Goal: Task Accomplishment & Management: Complete application form

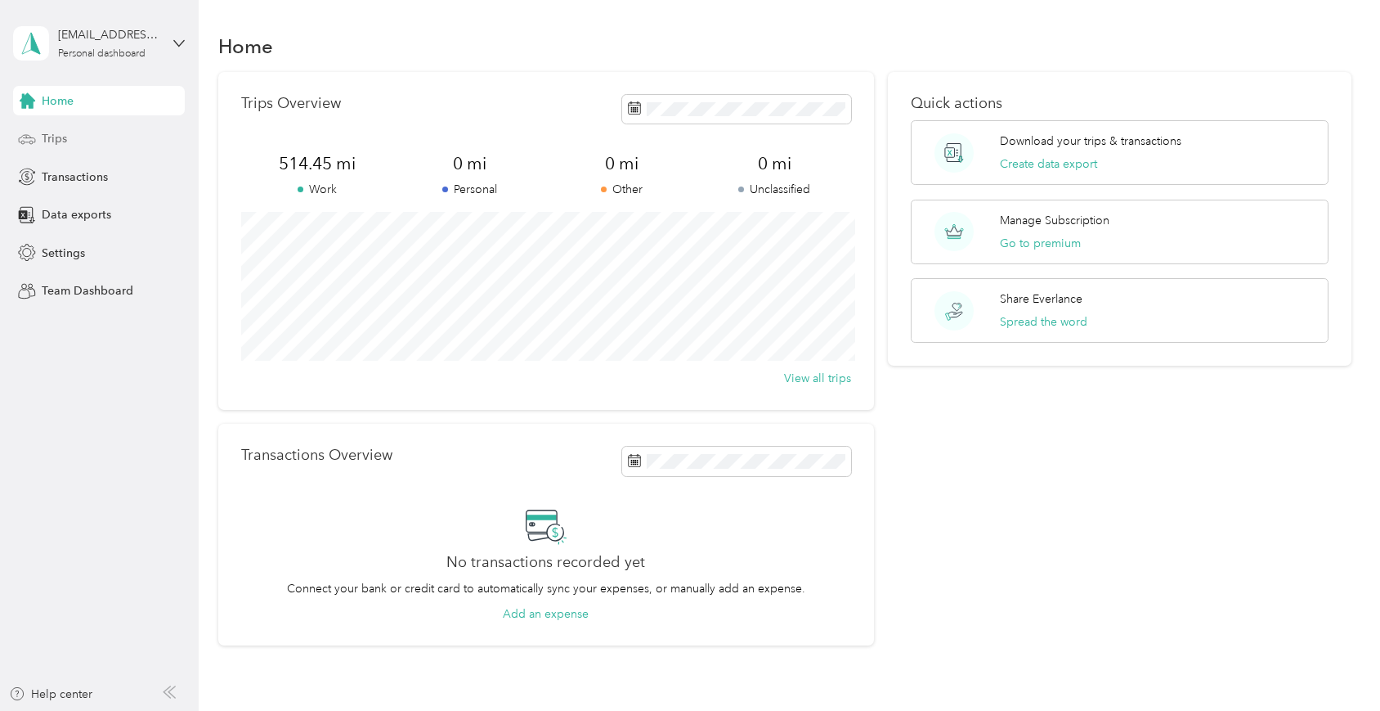
click at [53, 139] on span "Trips" at bounding box center [54, 138] width 25 height 17
click at [89, 142] on div "Trips" at bounding box center [99, 138] width 172 height 29
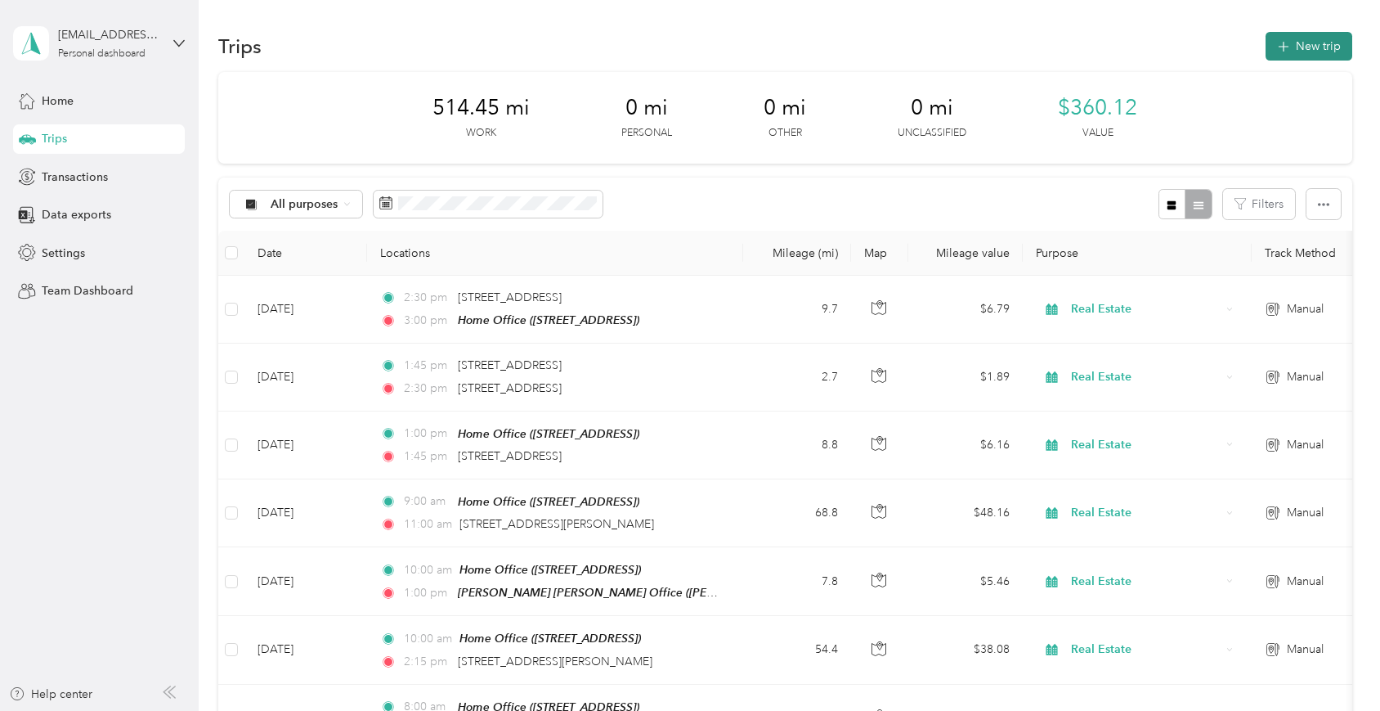
click at [1308, 47] on button "New trip" at bounding box center [1309, 46] width 87 height 29
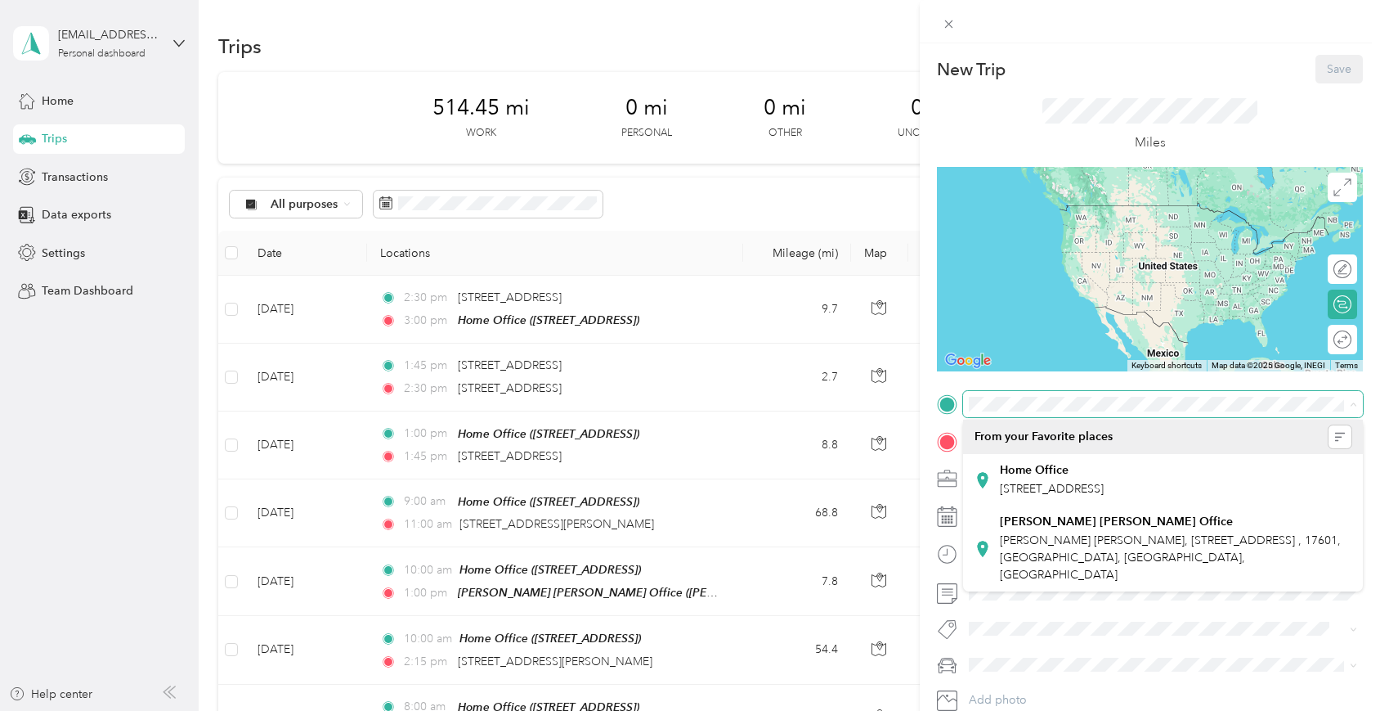
scroll to position [1, 0]
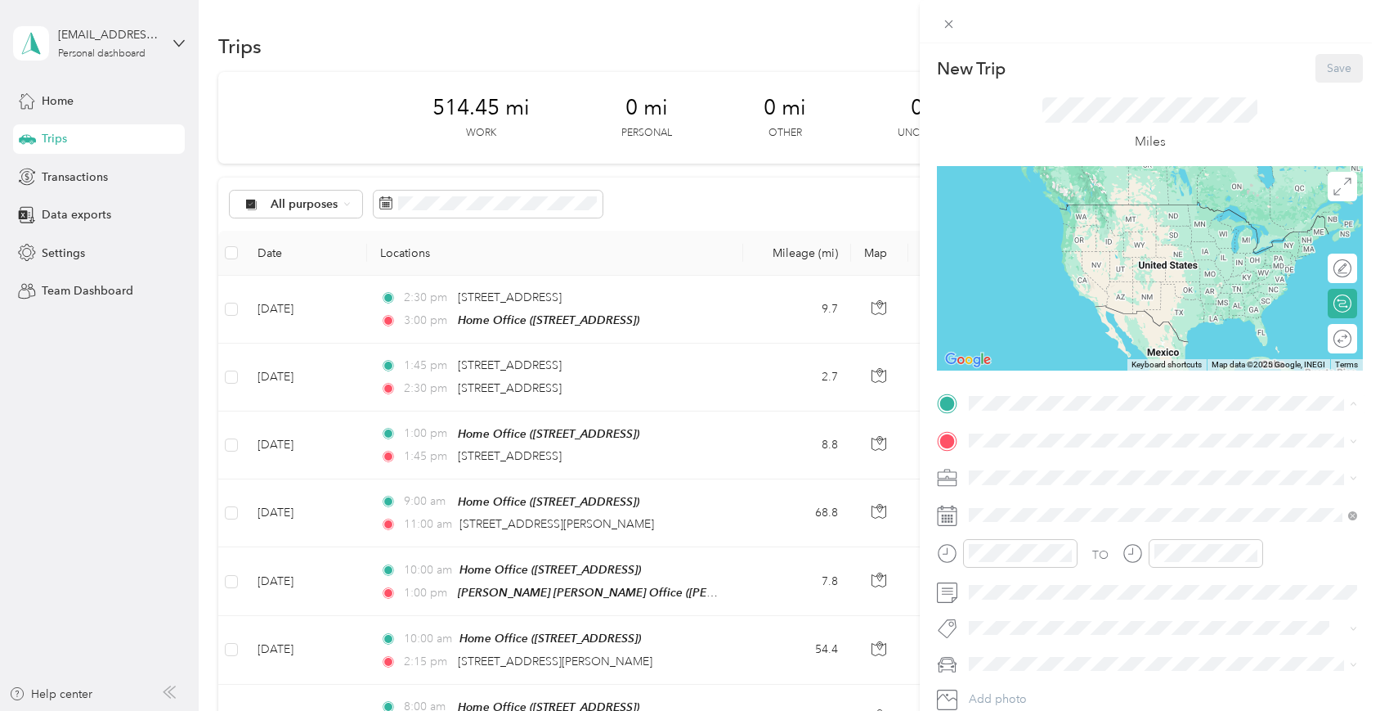
click at [1066, 565] on span "[PERSON_NAME] [PERSON_NAME], [STREET_ADDRESS] , 17601, [GEOGRAPHIC_DATA], [GEOG…" at bounding box center [1170, 555] width 341 height 48
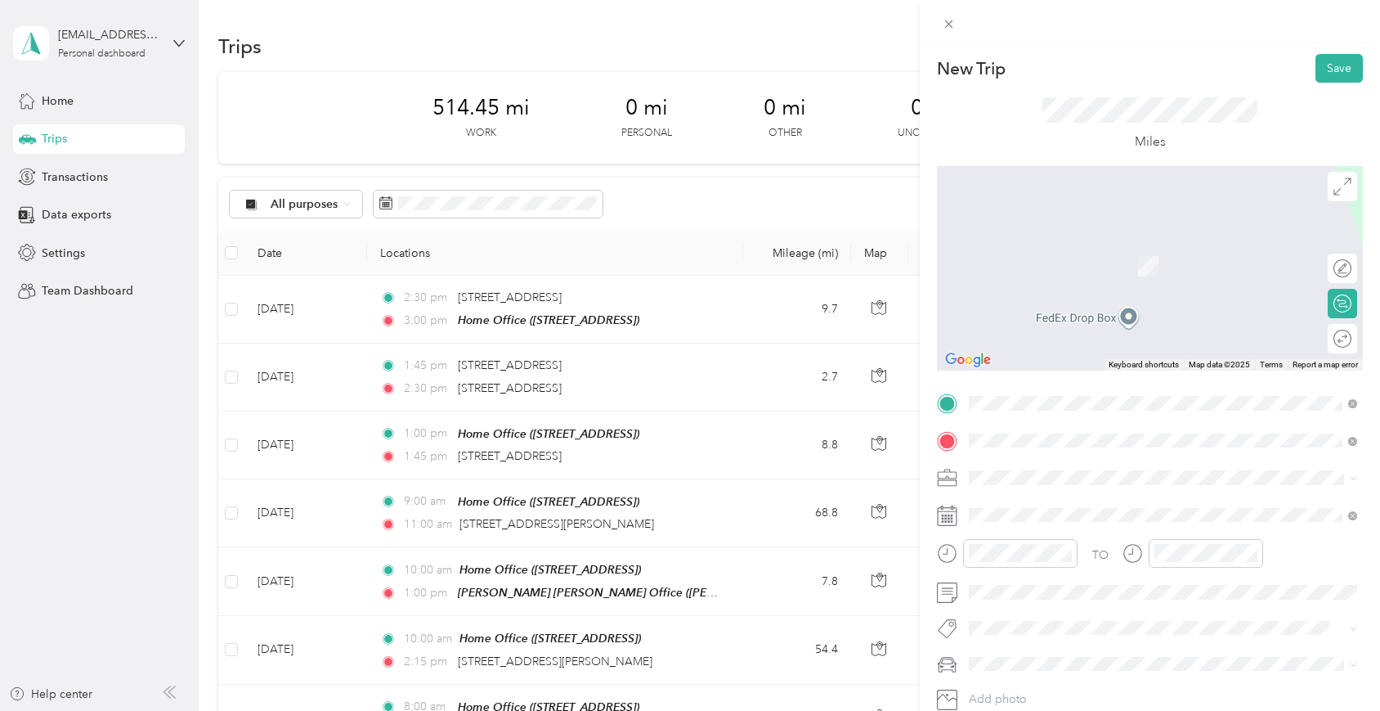
click at [1047, 499] on span "[STREET_ADDRESS][PERSON_NAME][US_STATE]" at bounding box center [1127, 499] width 254 height 15
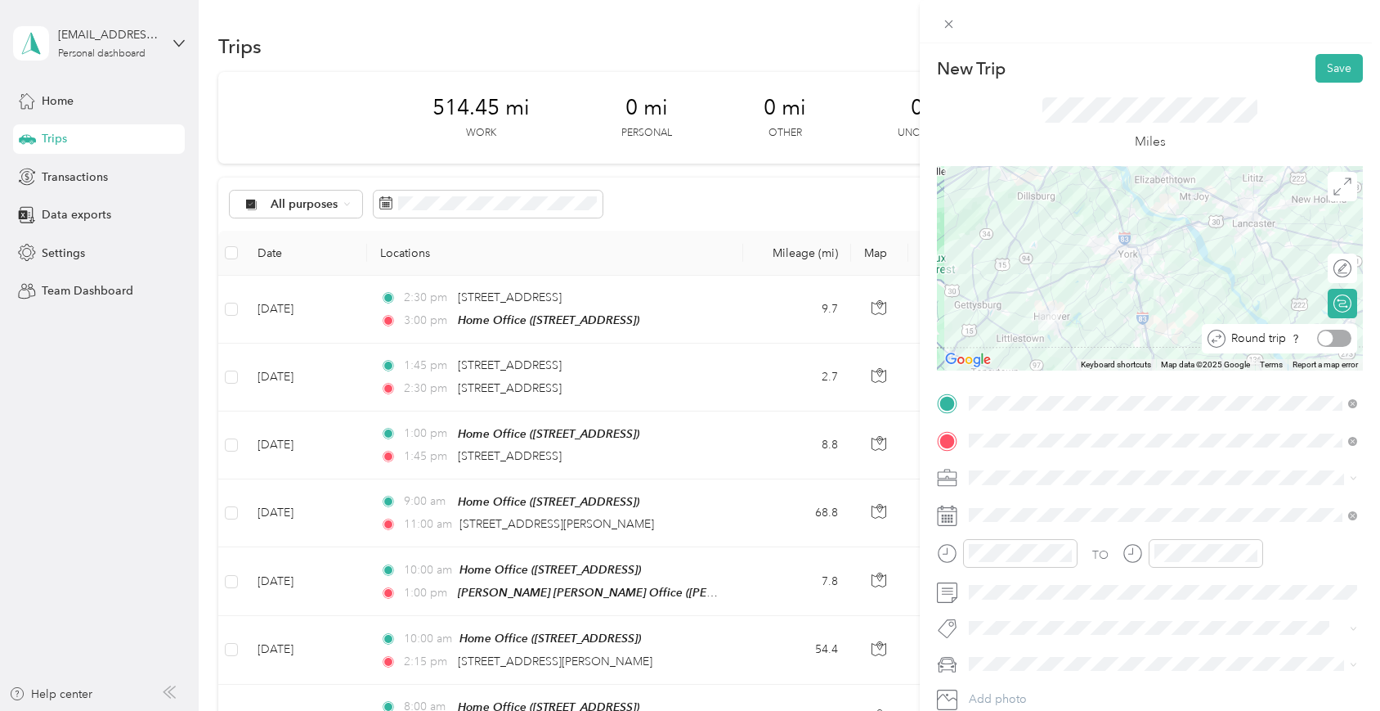
click at [1339, 339] on div at bounding box center [1334, 338] width 34 height 17
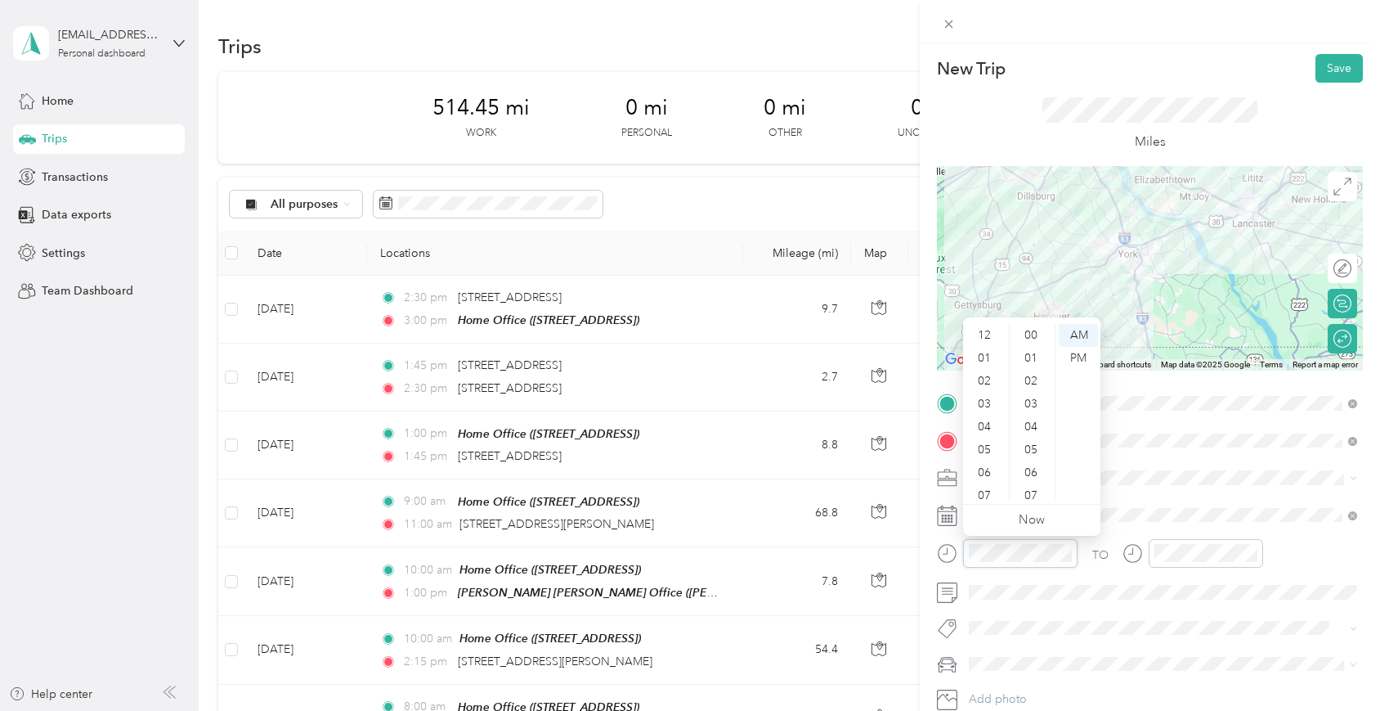
scroll to position [98, 0]
click at [986, 375] on div "06" at bounding box center [986, 374] width 39 height 23
click at [1070, 359] on div "PM" at bounding box center [1078, 358] width 39 height 23
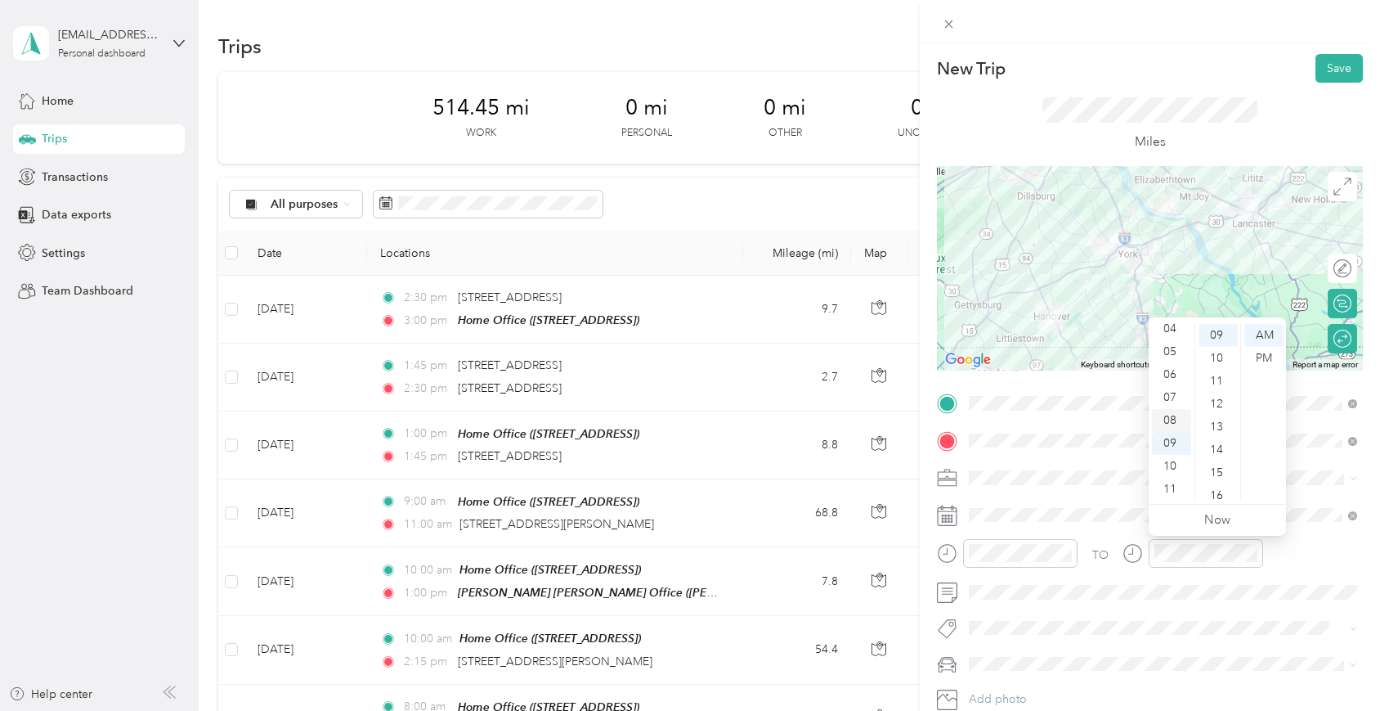
click at [1175, 422] on div "08" at bounding box center [1171, 420] width 39 height 23
click at [1267, 355] on div "PM" at bounding box center [1264, 358] width 39 height 23
click at [1068, 678] on div "TO Add photo" at bounding box center [1150, 569] width 426 height 358
click at [1068, 690] on span "Mercedes GLE 350" at bounding box center [1024, 692] width 99 height 14
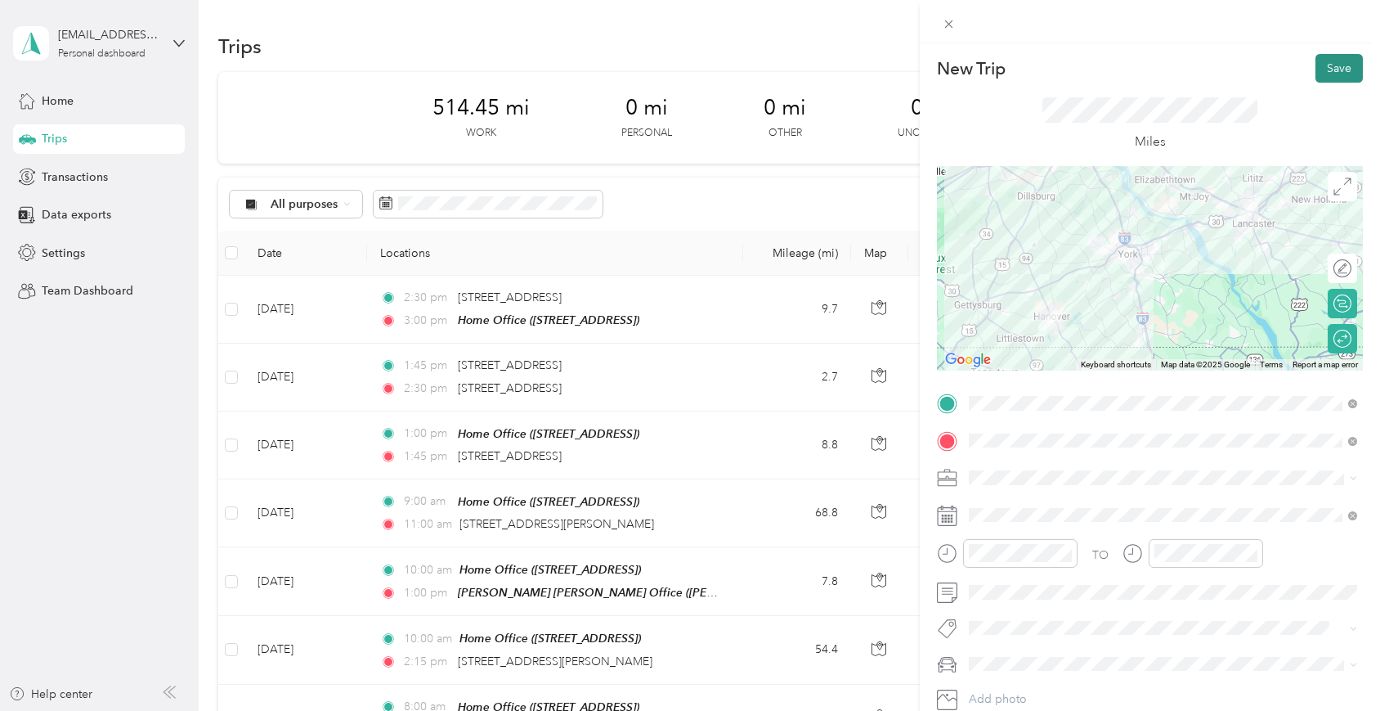
click at [1340, 72] on button "Save" at bounding box center [1339, 68] width 47 height 29
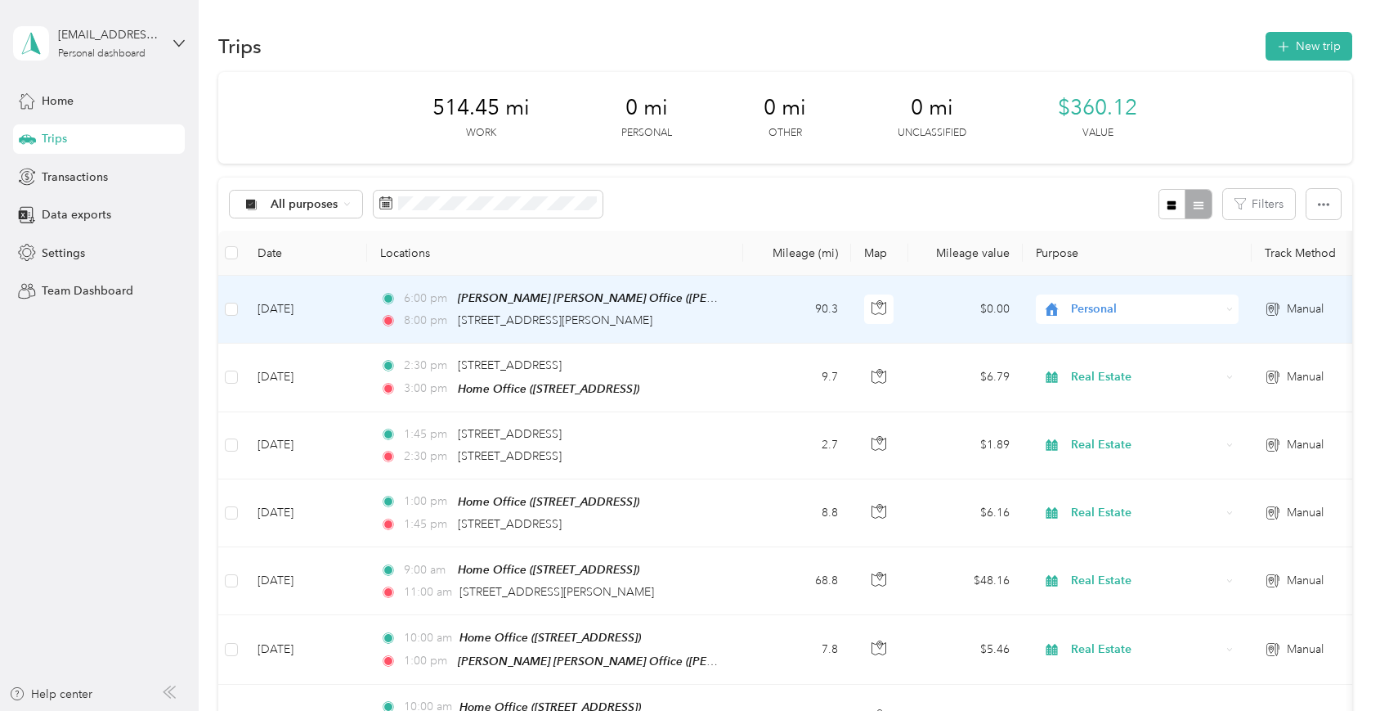
click at [341, 309] on td "[DATE]" at bounding box center [305, 310] width 123 height 68
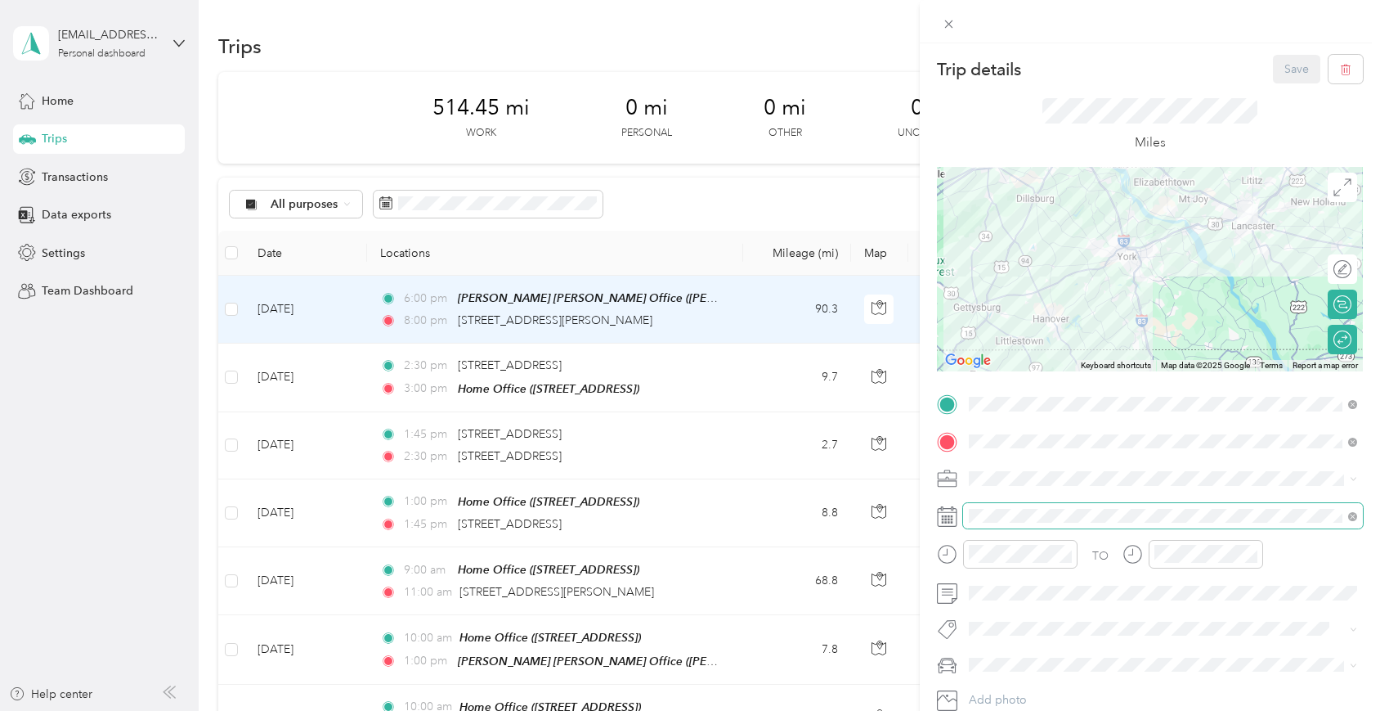
click at [1007, 523] on span at bounding box center [1163, 516] width 400 height 26
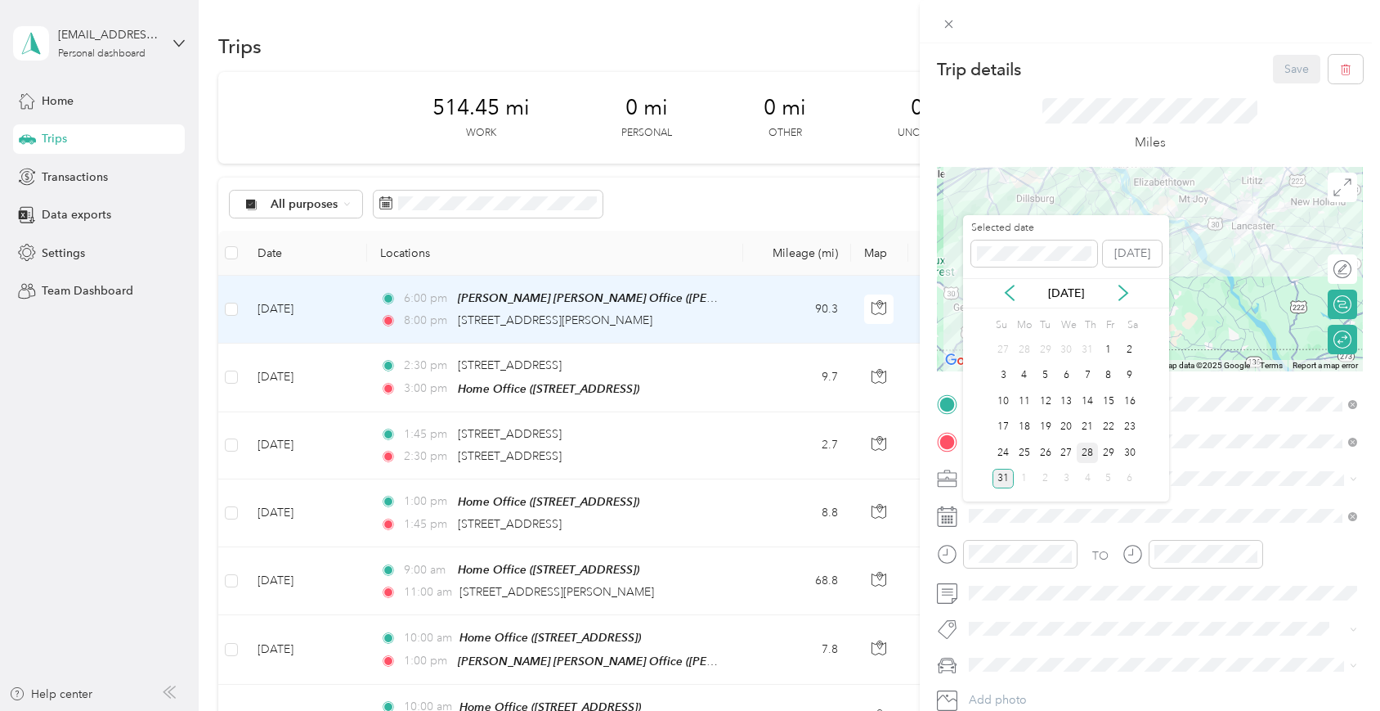
click at [1089, 454] on div "28" at bounding box center [1087, 452] width 21 height 20
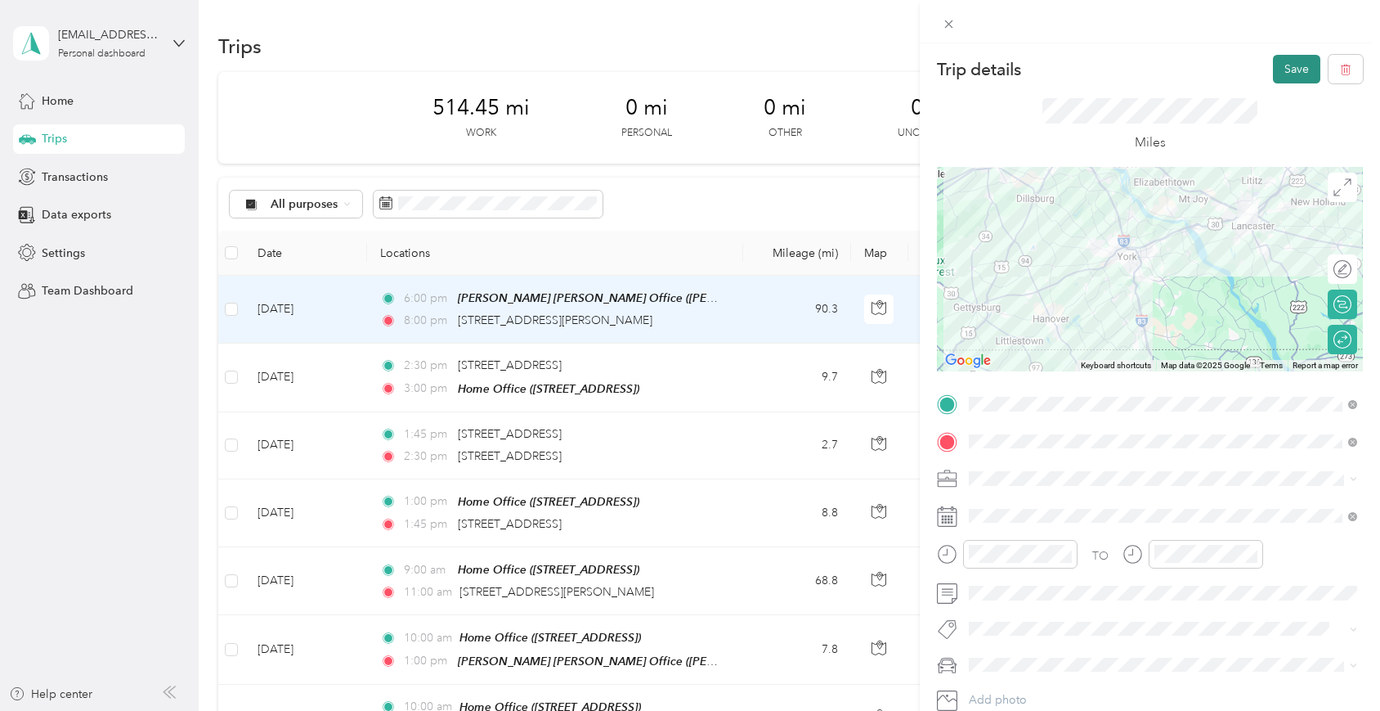
click at [1290, 62] on button "Save" at bounding box center [1296, 69] width 47 height 29
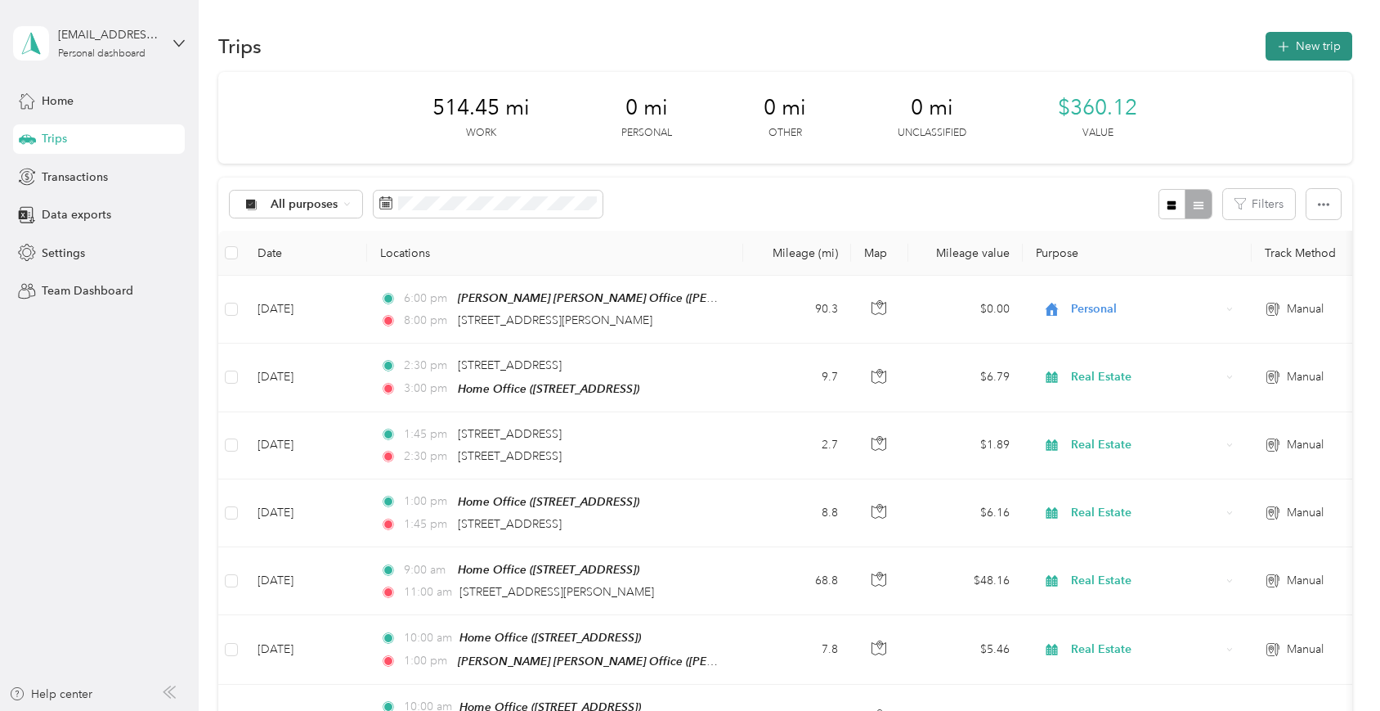
click at [1328, 53] on button "New trip" at bounding box center [1309, 46] width 87 height 29
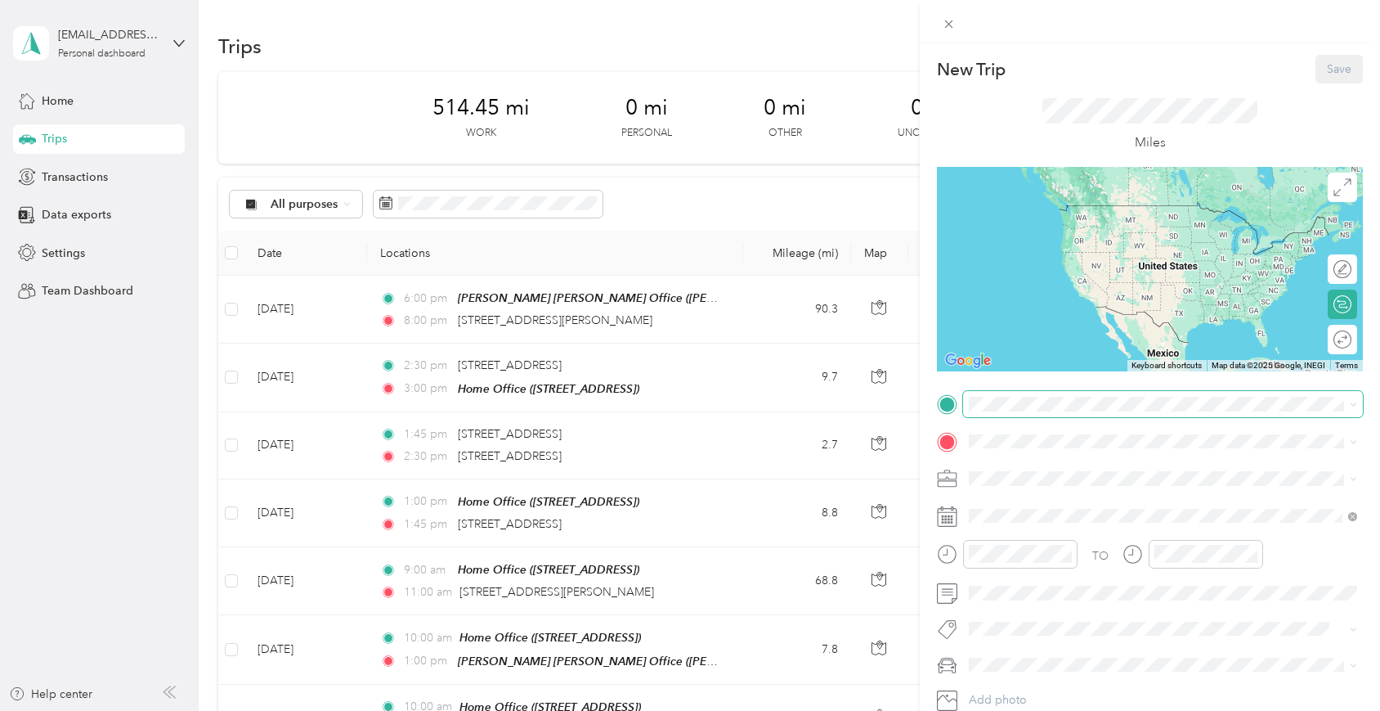
click at [1034, 396] on span at bounding box center [1163, 404] width 400 height 26
click at [1023, 492] on span "[STREET_ADDRESS]" at bounding box center [1052, 487] width 104 height 14
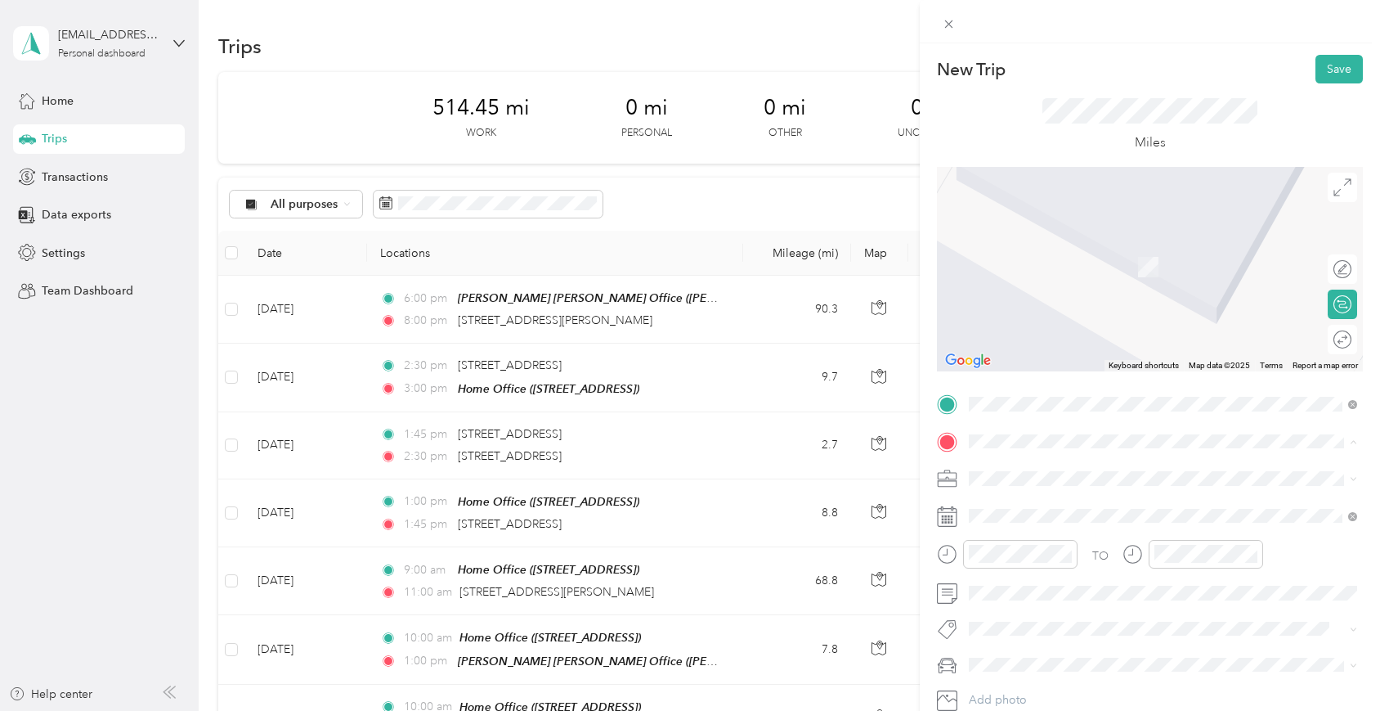
click at [1030, 565] on strong "[PERSON_NAME] [PERSON_NAME] Office" at bounding box center [1116, 557] width 233 height 15
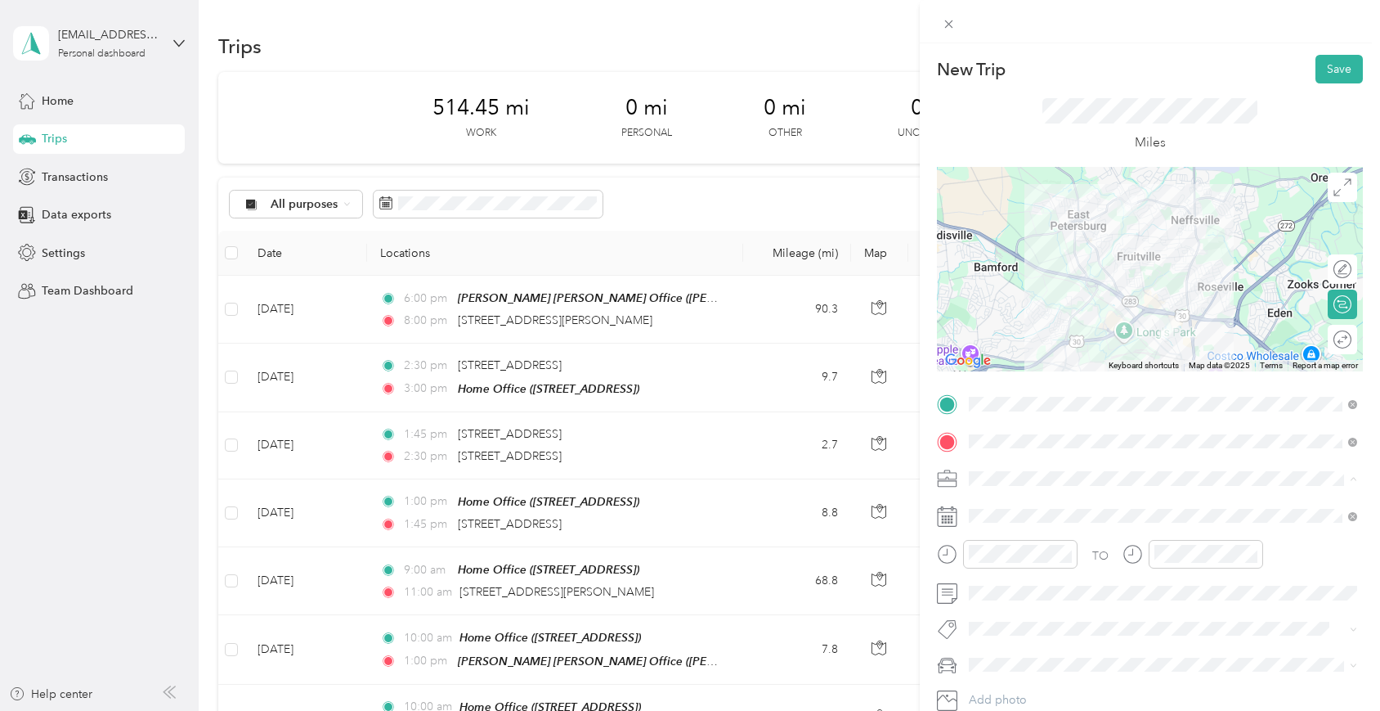
click at [1013, 316] on ol "Work Personal Real Estate Other Charity Medical Moving Commute" at bounding box center [1163, 349] width 400 height 229
click at [1167, 466] on div "10" at bounding box center [1171, 466] width 39 height 23
click at [1218, 426] on div "15" at bounding box center [1218, 427] width 39 height 23
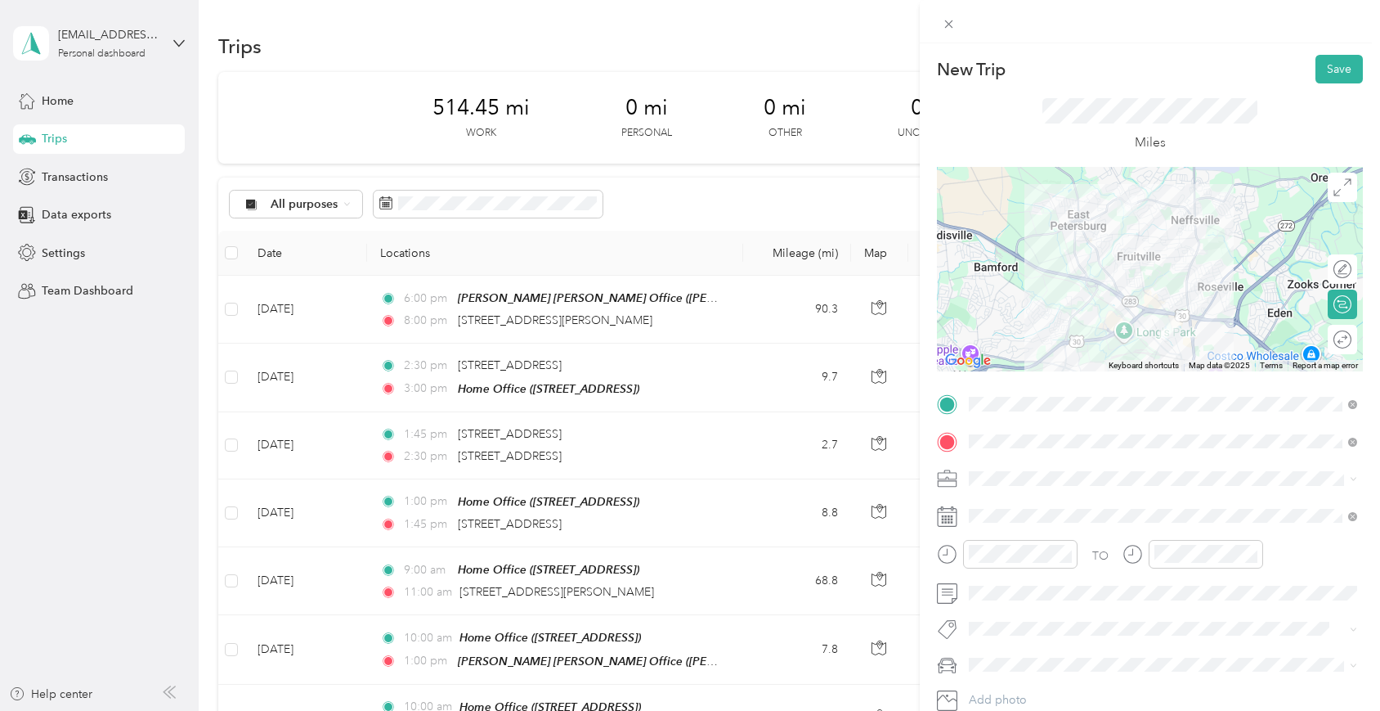
click at [996, 689] on span "Mercedes GLE 350" at bounding box center [1024, 691] width 99 height 14
click at [1351, 334] on div "Round trip" at bounding box center [1291, 338] width 120 height 17
click at [1339, 339] on div at bounding box center [1334, 338] width 34 height 17
click at [1343, 67] on button "Save" at bounding box center [1339, 69] width 47 height 29
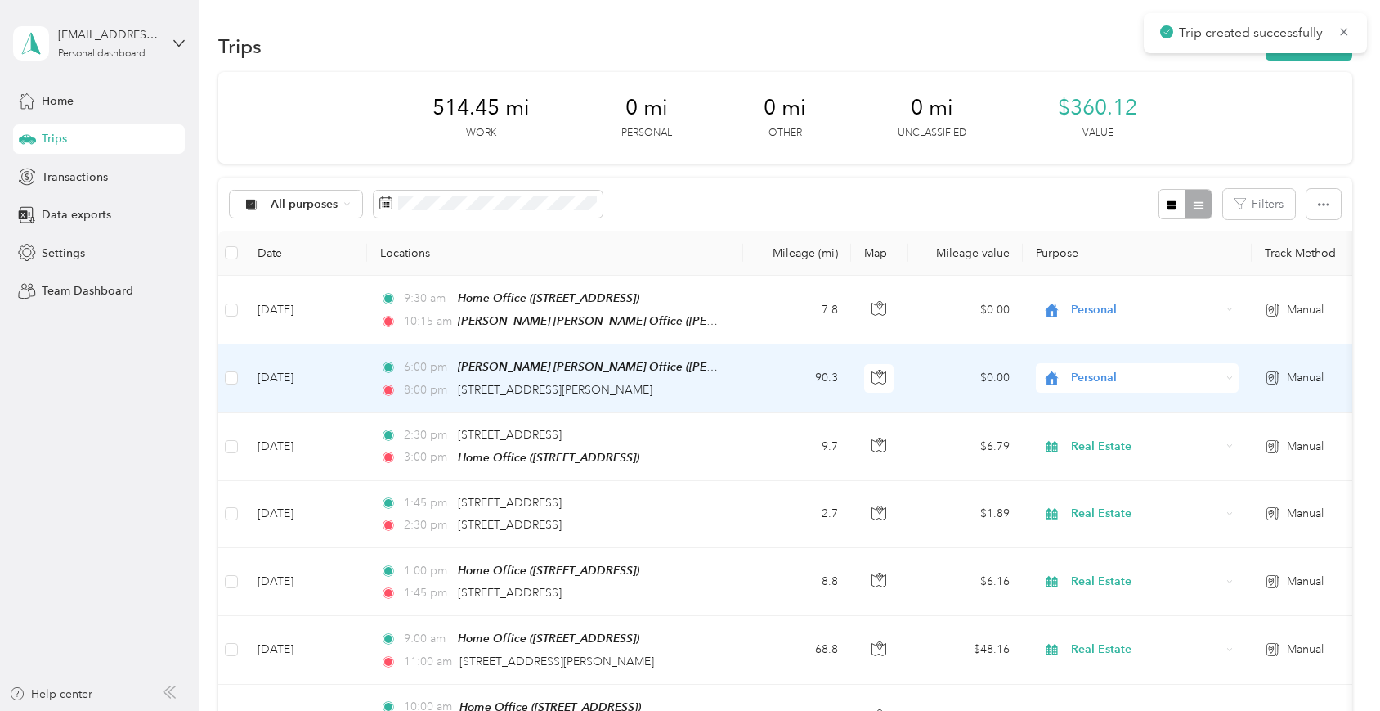
click at [1083, 370] on span "Personal" at bounding box center [1146, 378] width 150 height 18
click at [1103, 462] on span "Real Estate" at bounding box center [1152, 464] width 151 height 17
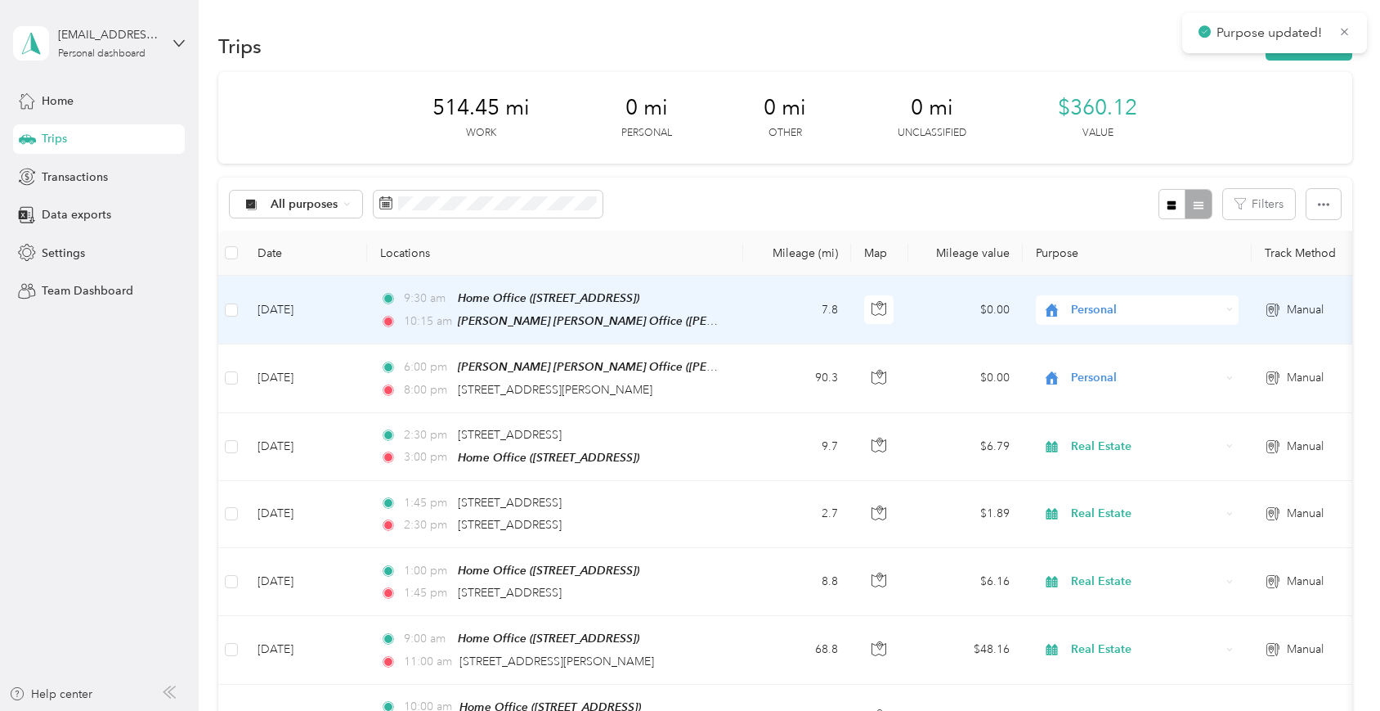
click at [1106, 312] on span "Personal" at bounding box center [1146, 310] width 150 height 18
click at [1099, 397] on span "Real Estate" at bounding box center [1152, 393] width 151 height 17
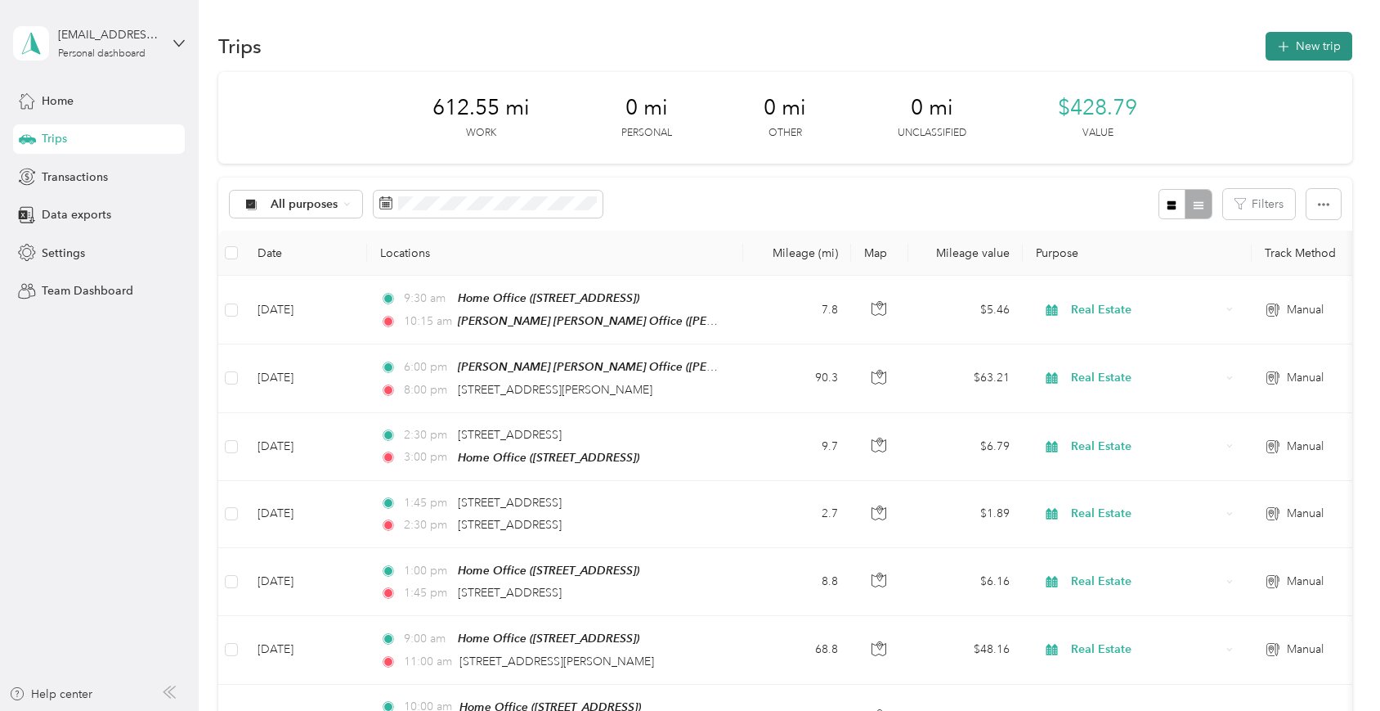
click at [1303, 46] on button "New trip" at bounding box center [1309, 46] width 87 height 29
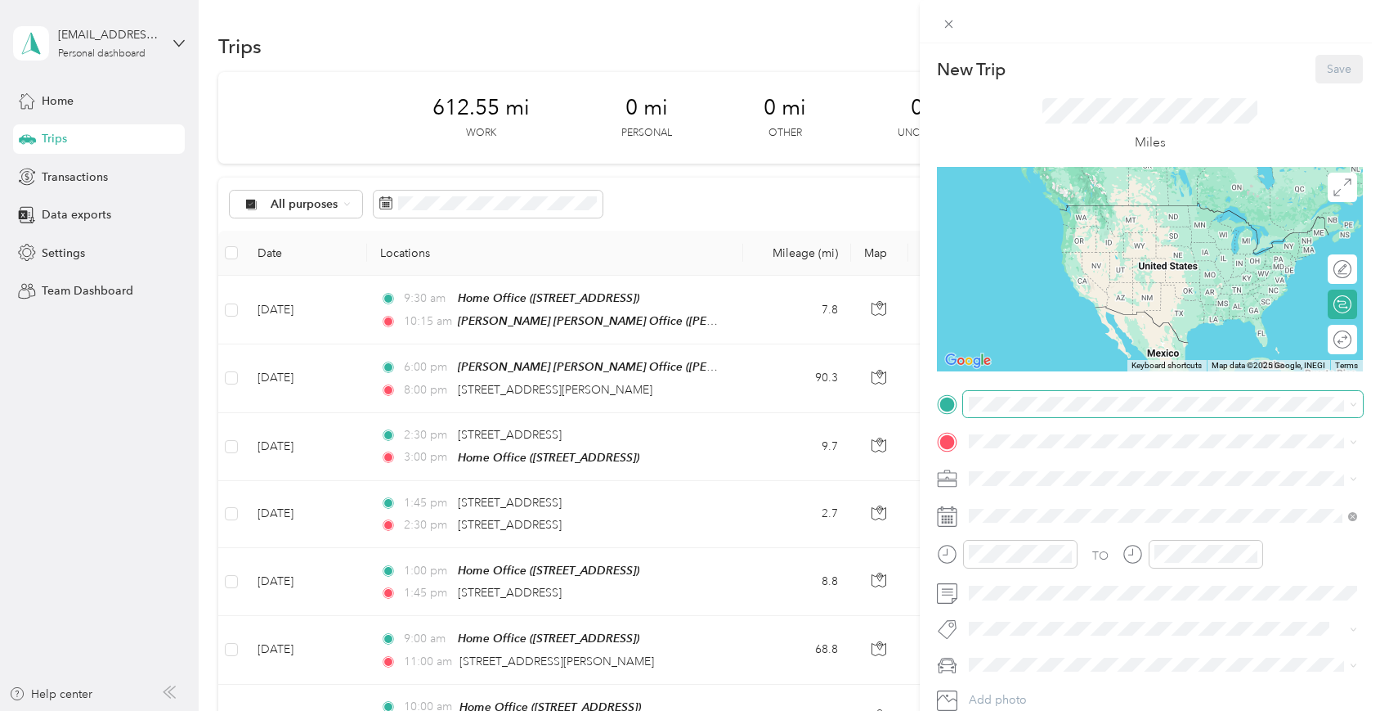
click at [1032, 392] on span at bounding box center [1163, 404] width 400 height 26
drag, startPoint x: 1045, startPoint y: 469, endPoint x: 1027, endPoint y: 455, distance: 22.2
click at [1045, 469] on strong "Home Office" at bounding box center [1034, 468] width 69 height 15
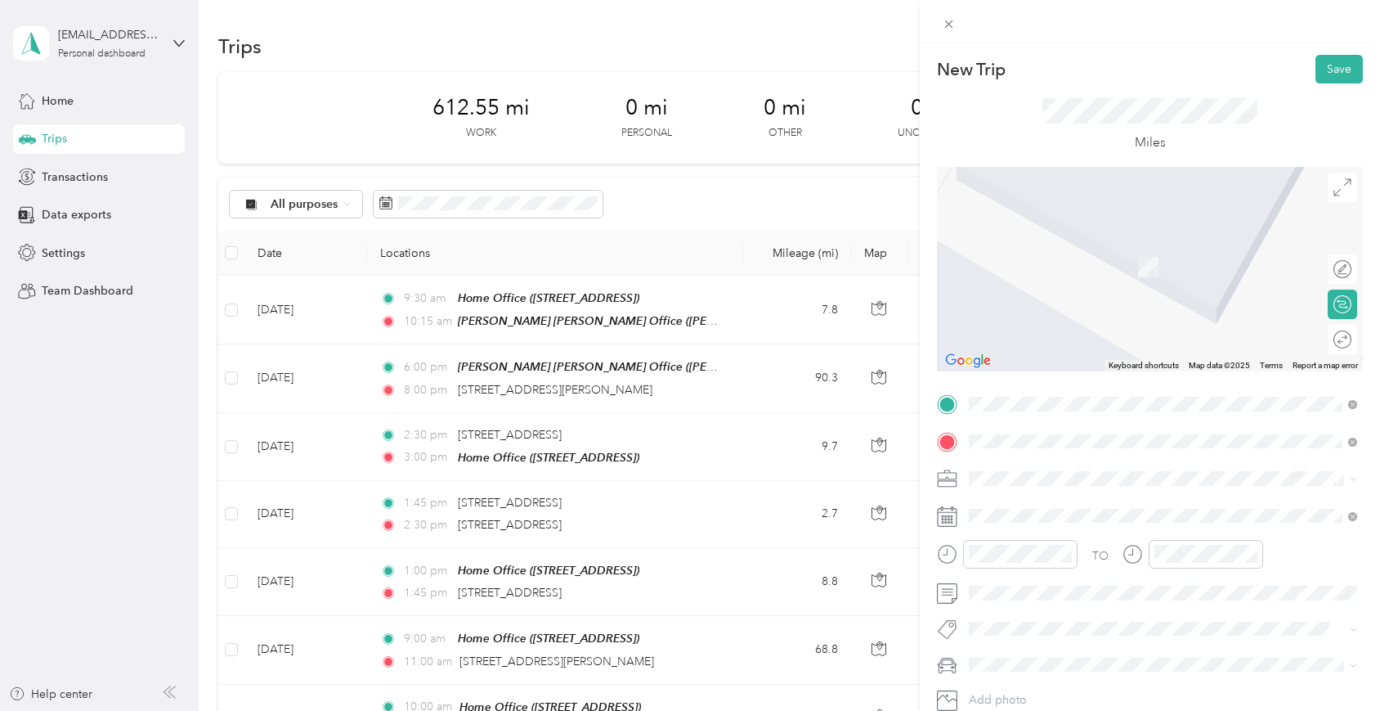
click at [1039, 498] on span "[STREET_ADDRESS][US_STATE]" at bounding box center [1082, 500] width 164 height 15
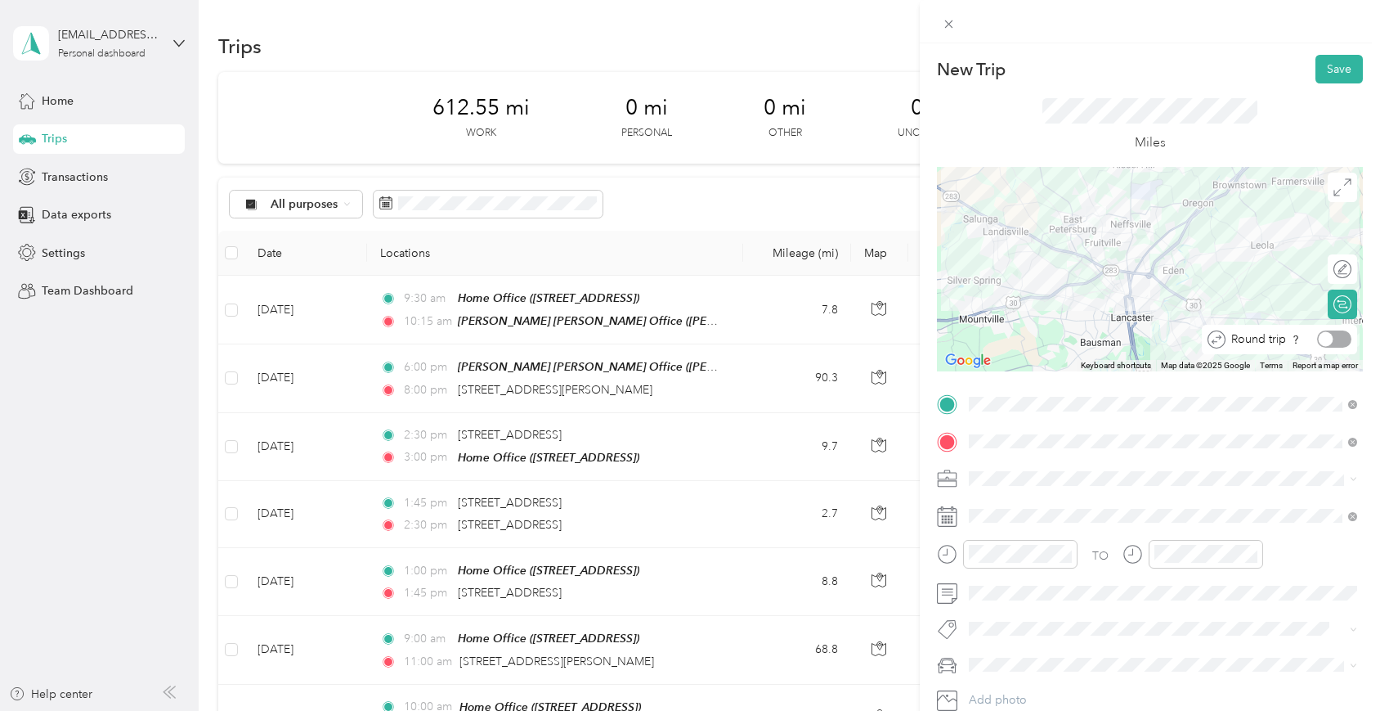
click at [1341, 333] on div at bounding box center [1334, 338] width 34 height 17
click at [1075, 470] on span at bounding box center [1163, 478] width 400 height 26
click at [1034, 302] on div "Real Estate" at bounding box center [1163, 305] width 377 height 17
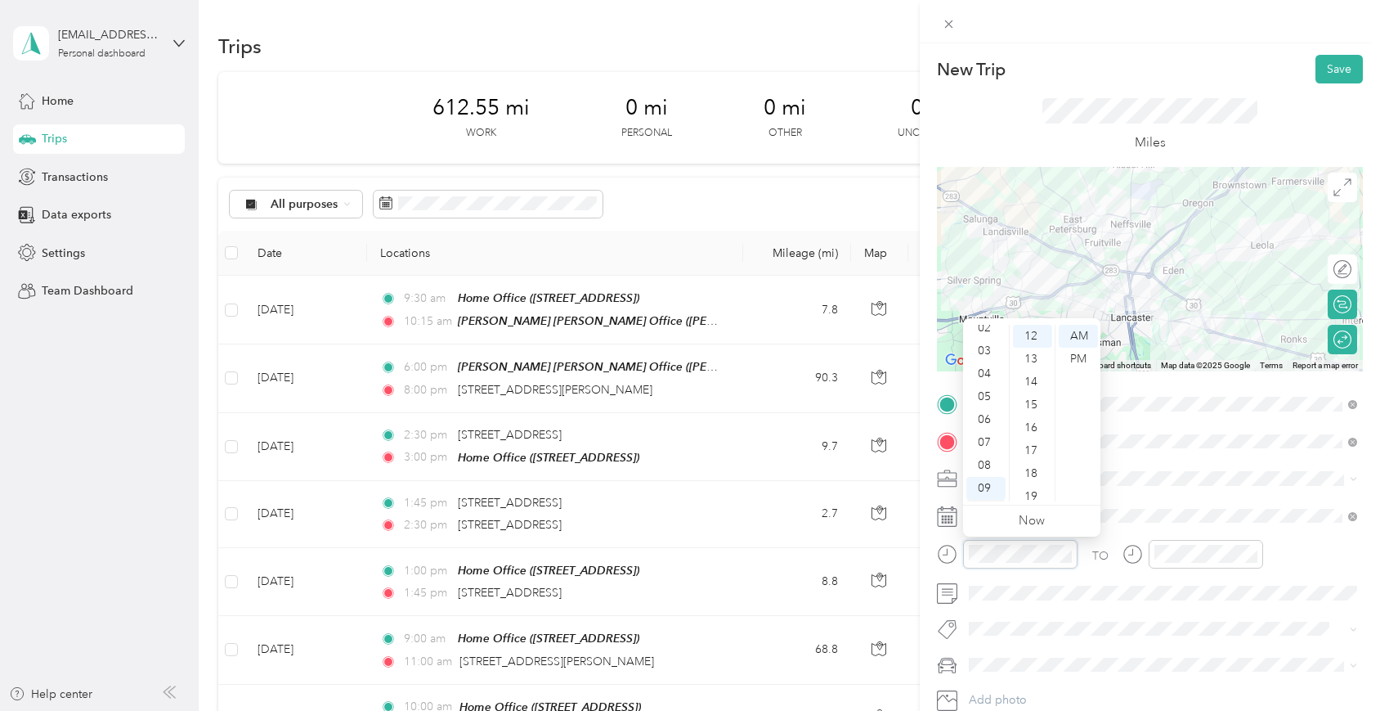
scroll to position [0, 0]
click at [980, 334] on div "12" at bounding box center [986, 336] width 39 height 23
click at [1034, 464] on div "30" at bounding box center [1032, 465] width 39 height 23
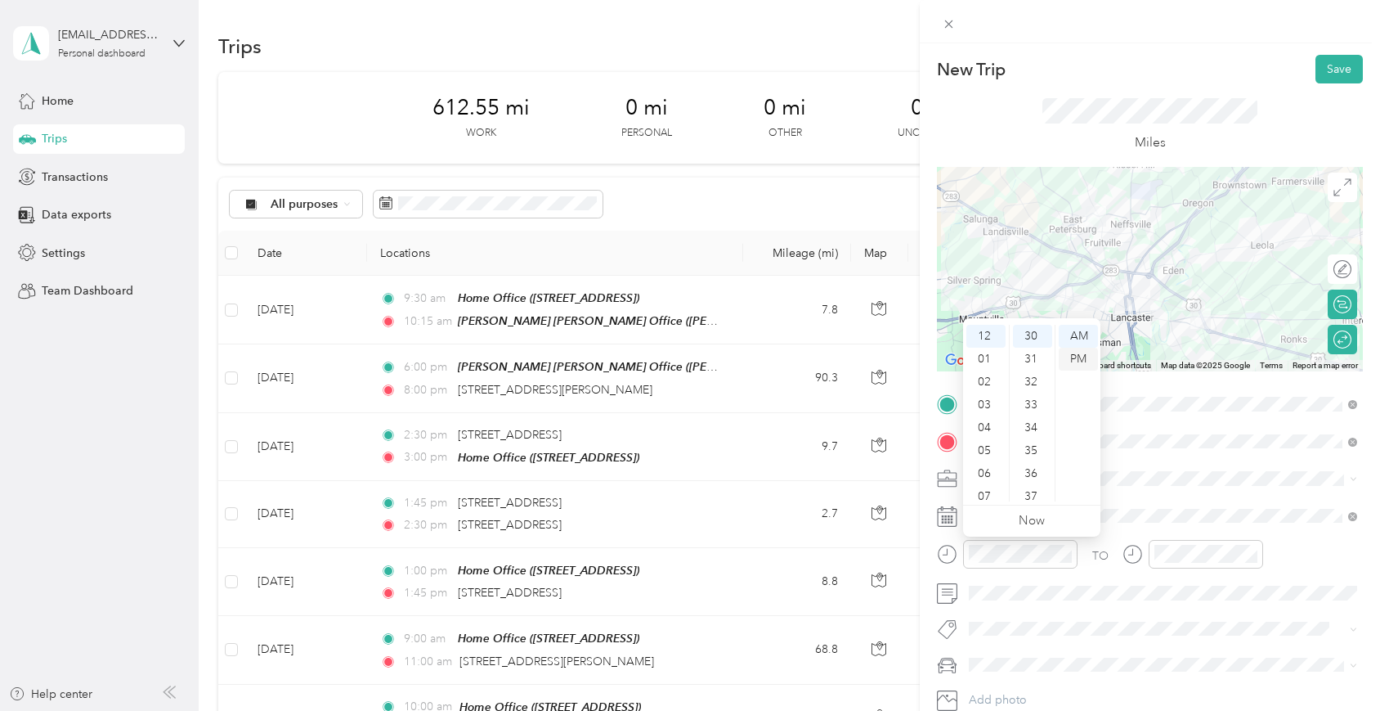
click at [1079, 357] on div "PM" at bounding box center [1078, 359] width 39 height 23
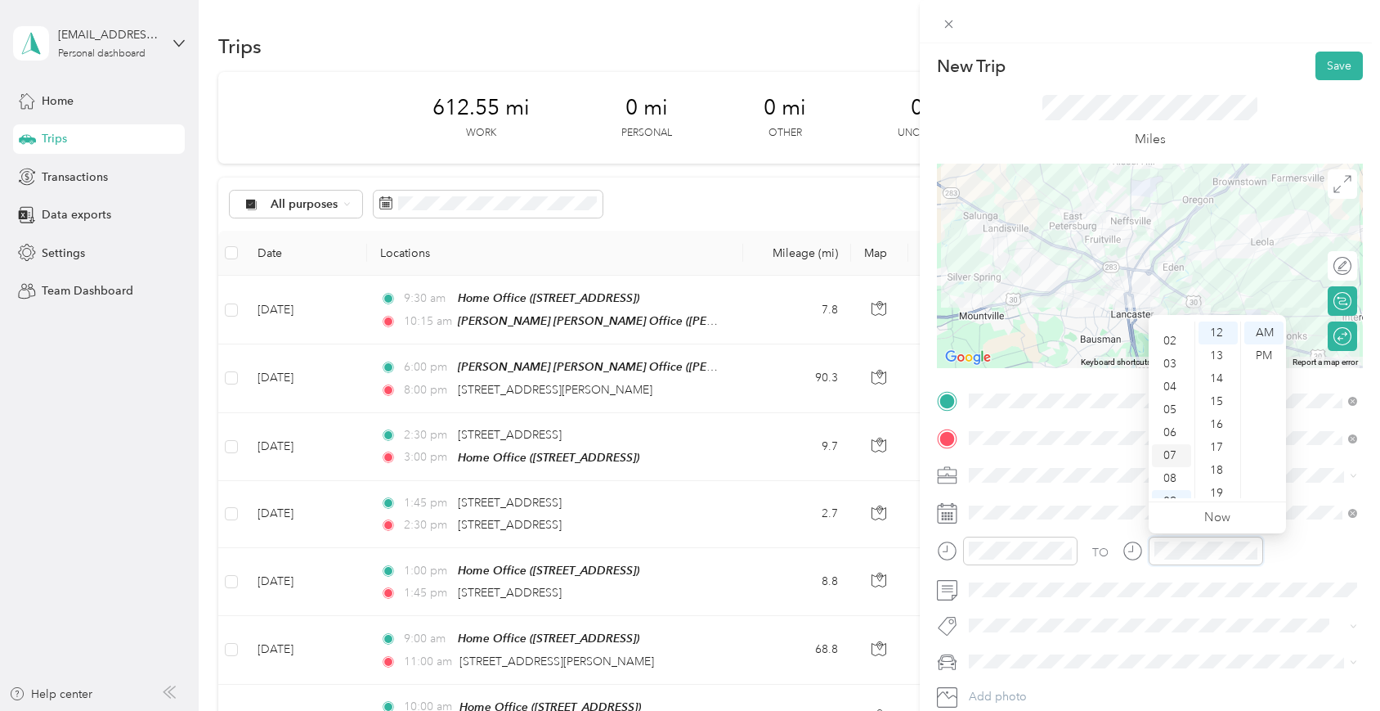
scroll to position [25, 0]
click at [1170, 379] on div "03" at bounding box center [1171, 376] width 39 height 23
drag, startPoint x: 1212, startPoint y: 332, endPoint x: 1233, endPoint y: 338, distance: 22.0
click at [1212, 332] on div "00" at bounding box center [1218, 332] width 39 height 23
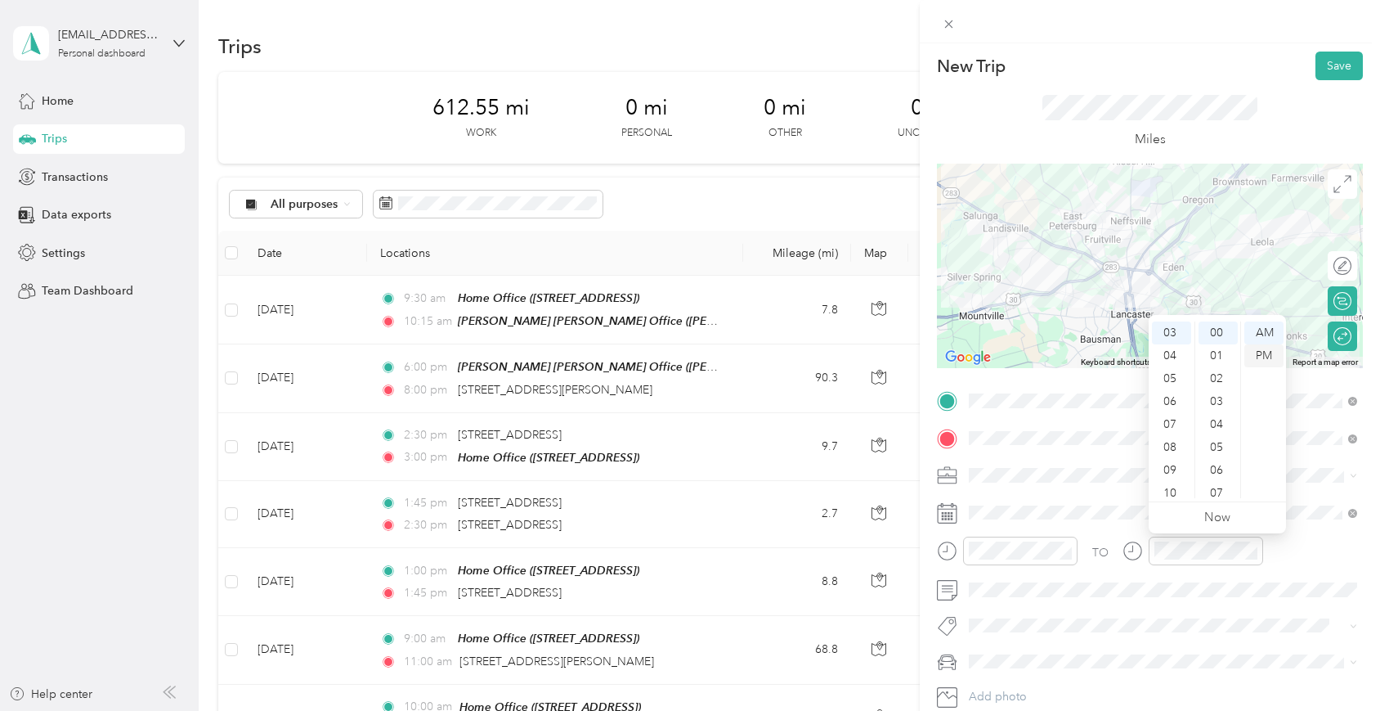
click at [1265, 352] on div "PM" at bounding box center [1264, 355] width 39 height 23
click at [1281, 540] on div "TO" at bounding box center [1150, 556] width 426 height 40
click at [1005, 671] on span at bounding box center [1163, 661] width 400 height 26
click at [1008, 684] on span "Mercedes GLE 350" at bounding box center [1024, 690] width 99 height 14
click at [1333, 60] on button "Save" at bounding box center [1339, 66] width 47 height 29
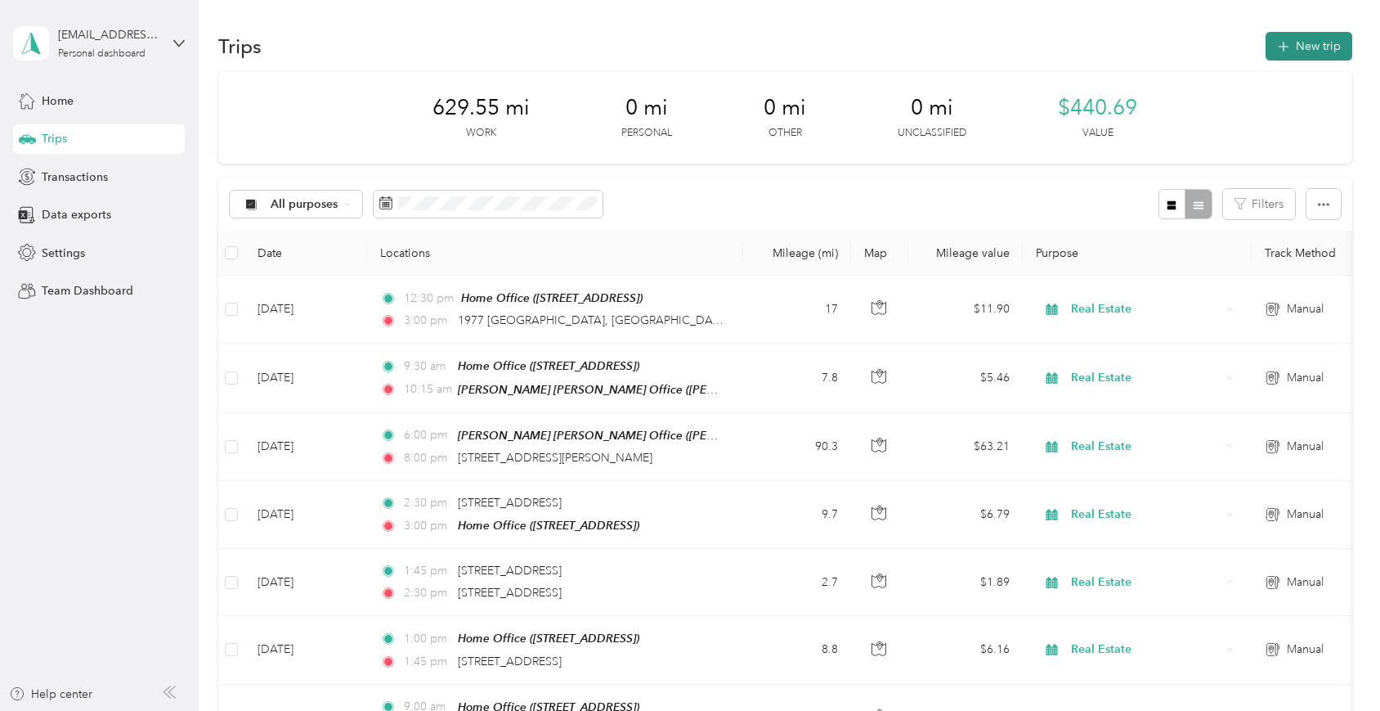
click at [1299, 49] on button "New trip" at bounding box center [1309, 46] width 87 height 29
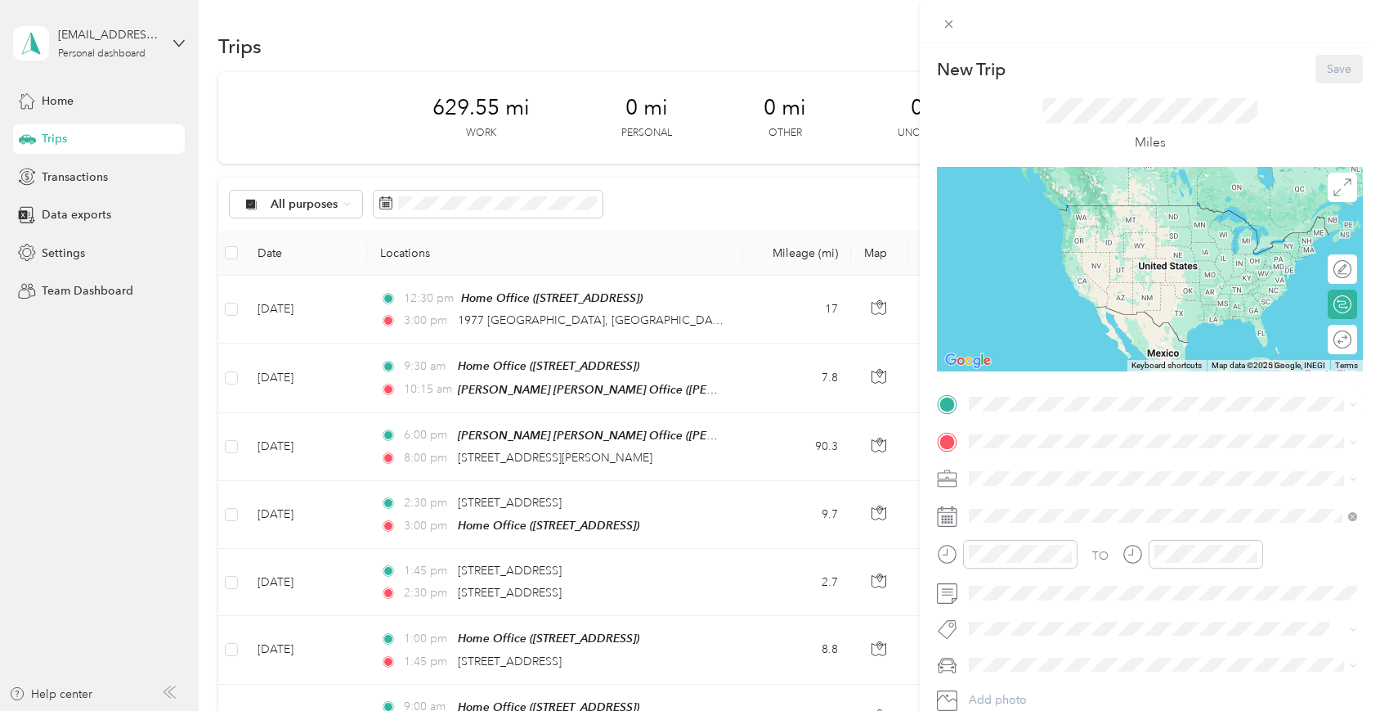
click at [1029, 478] on div "Home Office [STREET_ADDRESS]" at bounding box center [1052, 478] width 104 height 34
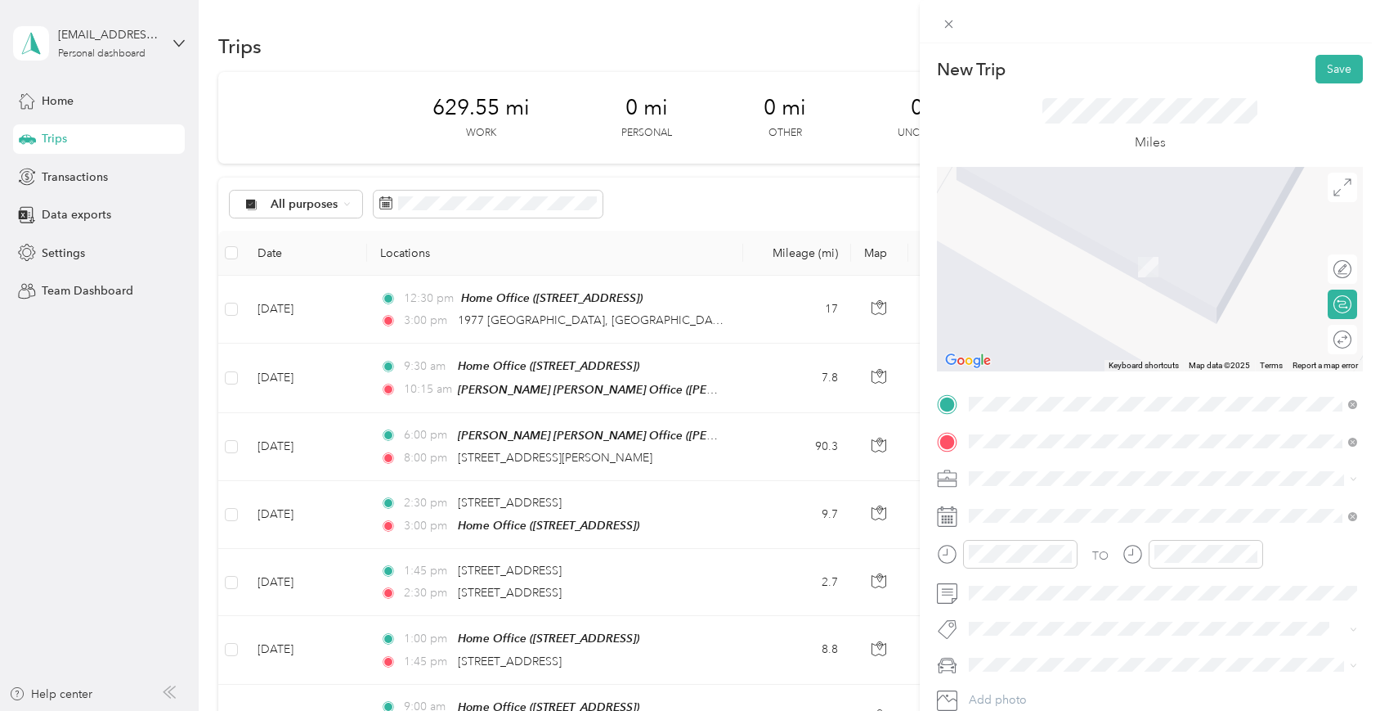
click at [1027, 506] on span "[STREET_ADDRESS][PERSON_NAME][US_STATE]" at bounding box center [1127, 500] width 254 height 15
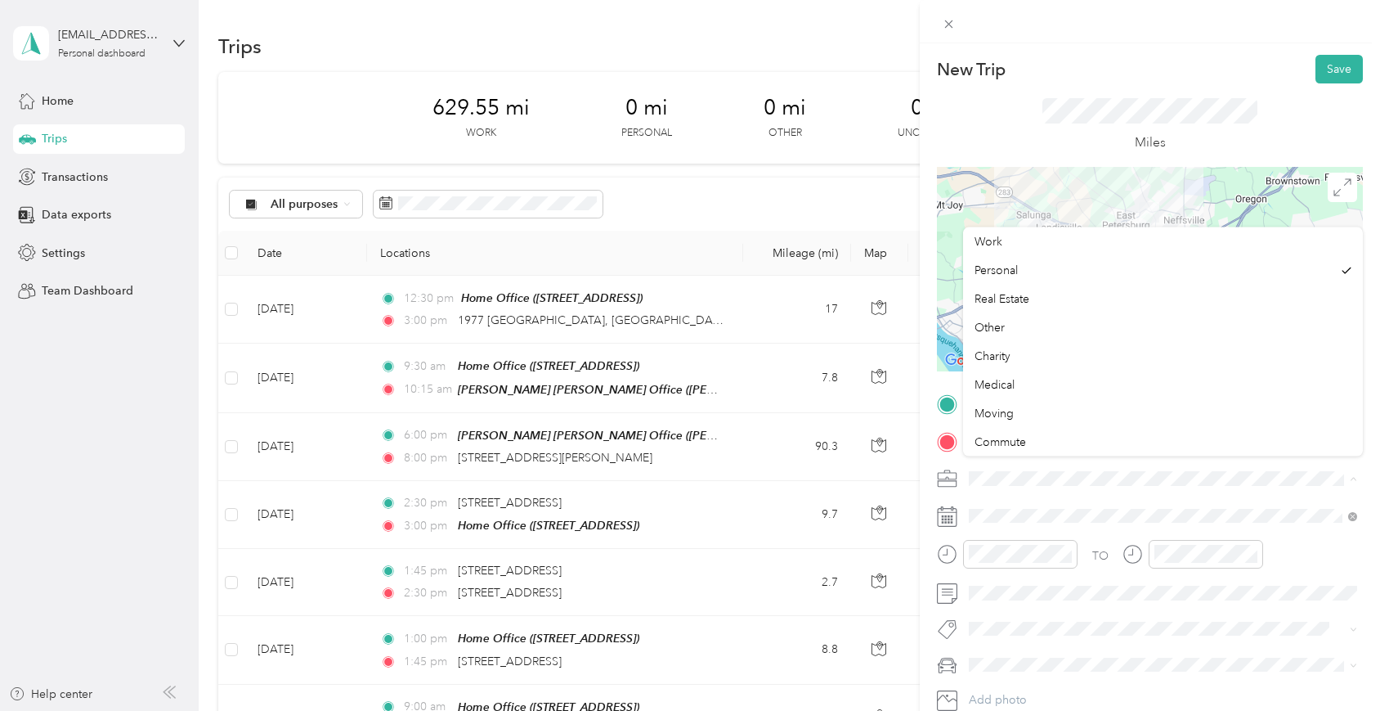
scroll to position [7, 0]
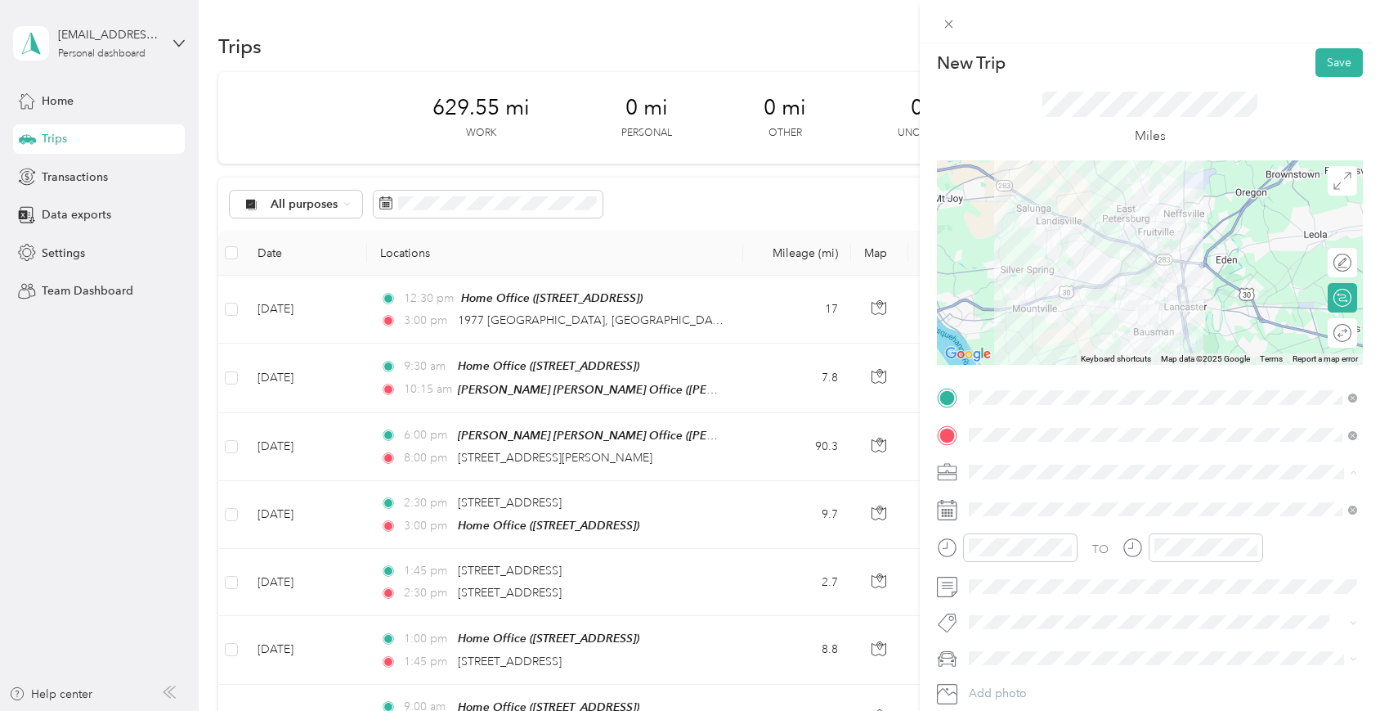
drag, startPoint x: 1002, startPoint y: 307, endPoint x: 998, endPoint y: 316, distance: 9.6
click at [1001, 307] on li "Real Estate" at bounding box center [1163, 299] width 400 height 29
click at [933, 545] on form "New Trip Save This trip cannot be edited because it is either under review, app…" at bounding box center [1150, 395] width 460 height 694
click at [1082, 353] on div "PM" at bounding box center [1078, 352] width 39 height 23
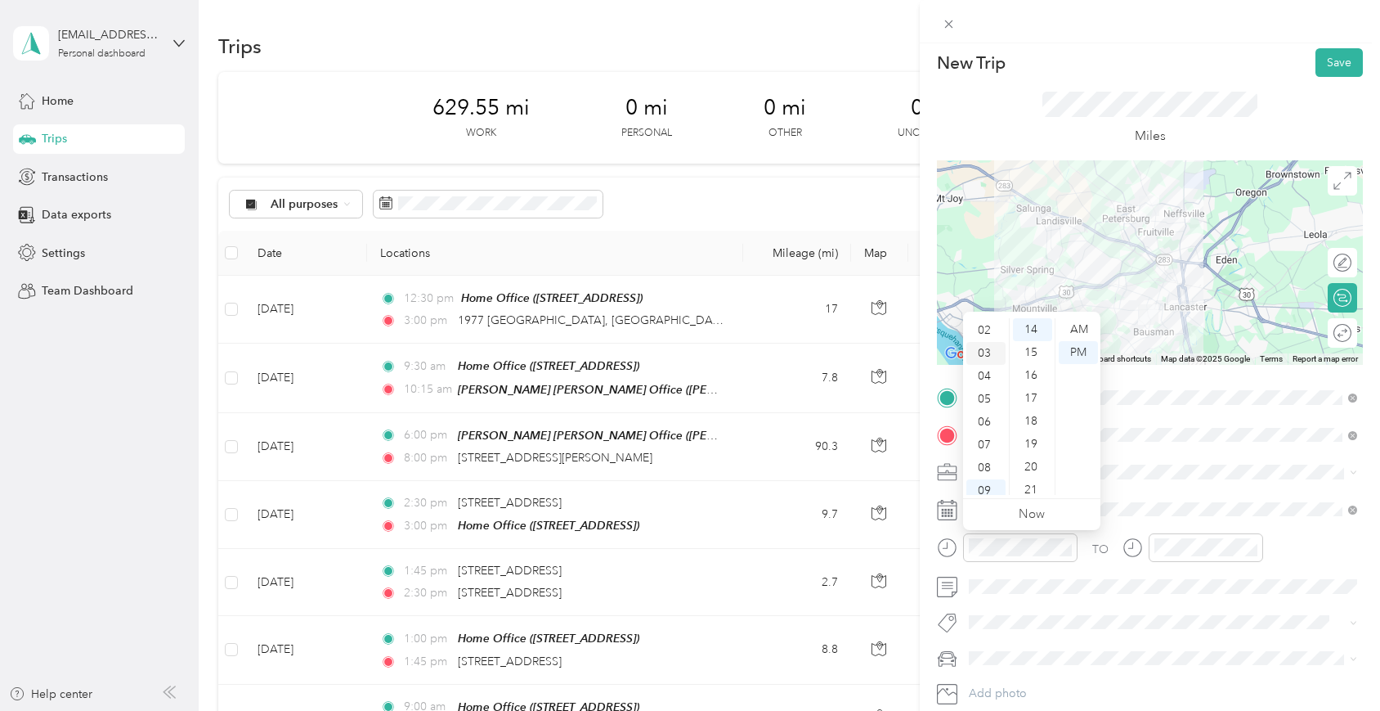
click at [986, 355] on div "03" at bounding box center [986, 353] width 39 height 23
click at [1028, 444] on div "30" at bounding box center [1032, 447] width 39 height 23
click at [1083, 356] on div "PM" at bounding box center [1078, 352] width 39 height 23
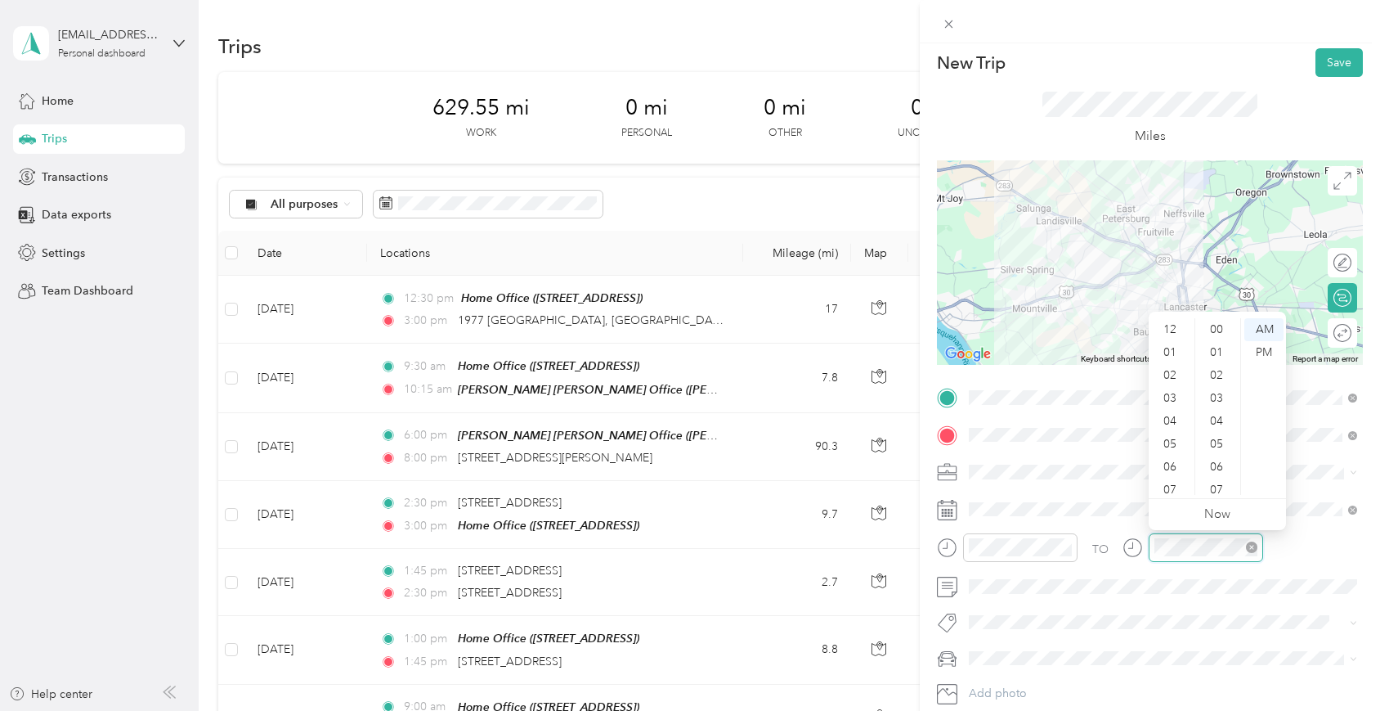
scroll to position [98, 0]
click at [1169, 324] on div "04" at bounding box center [1171, 323] width 39 height 23
click at [1221, 327] on div "00" at bounding box center [1218, 328] width 39 height 23
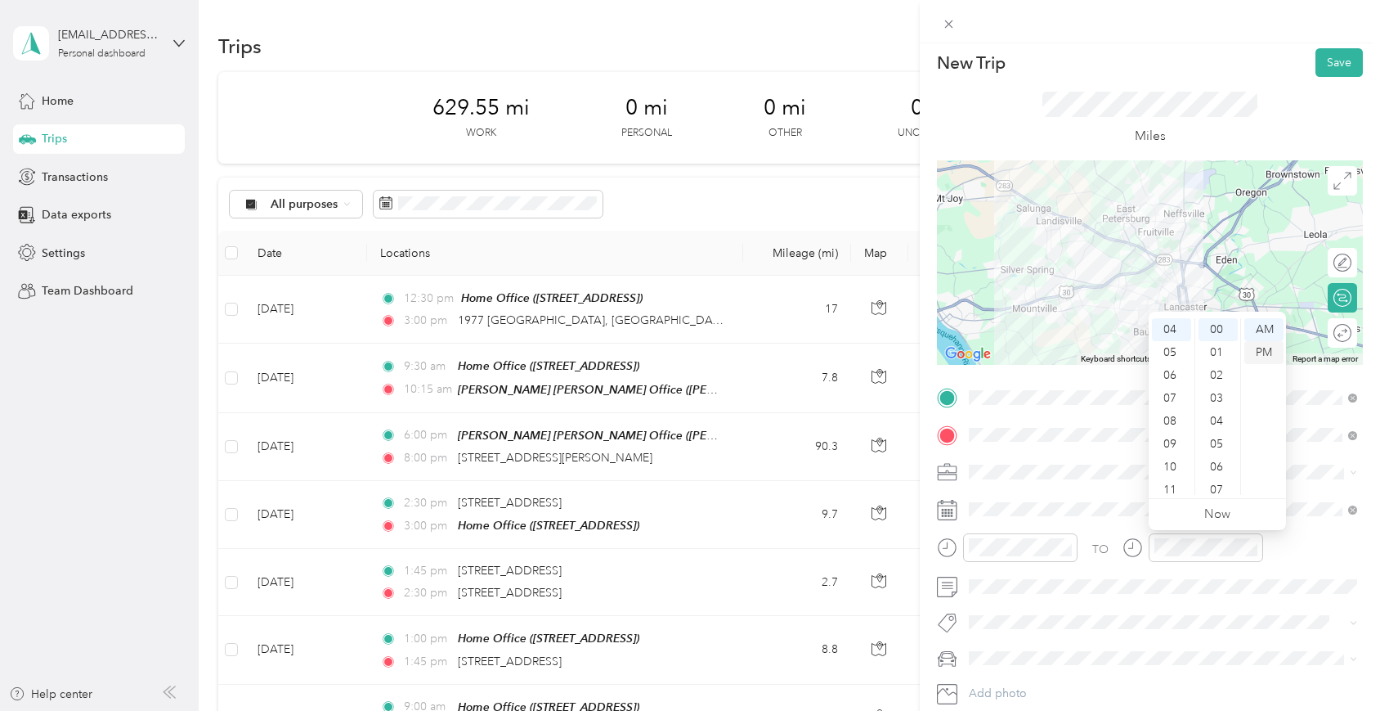
click at [1258, 349] on div "PM" at bounding box center [1264, 352] width 39 height 23
click at [985, 678] on div "Mercedes GLE 350" at bounding box center [1163, 686] width 377 height 17
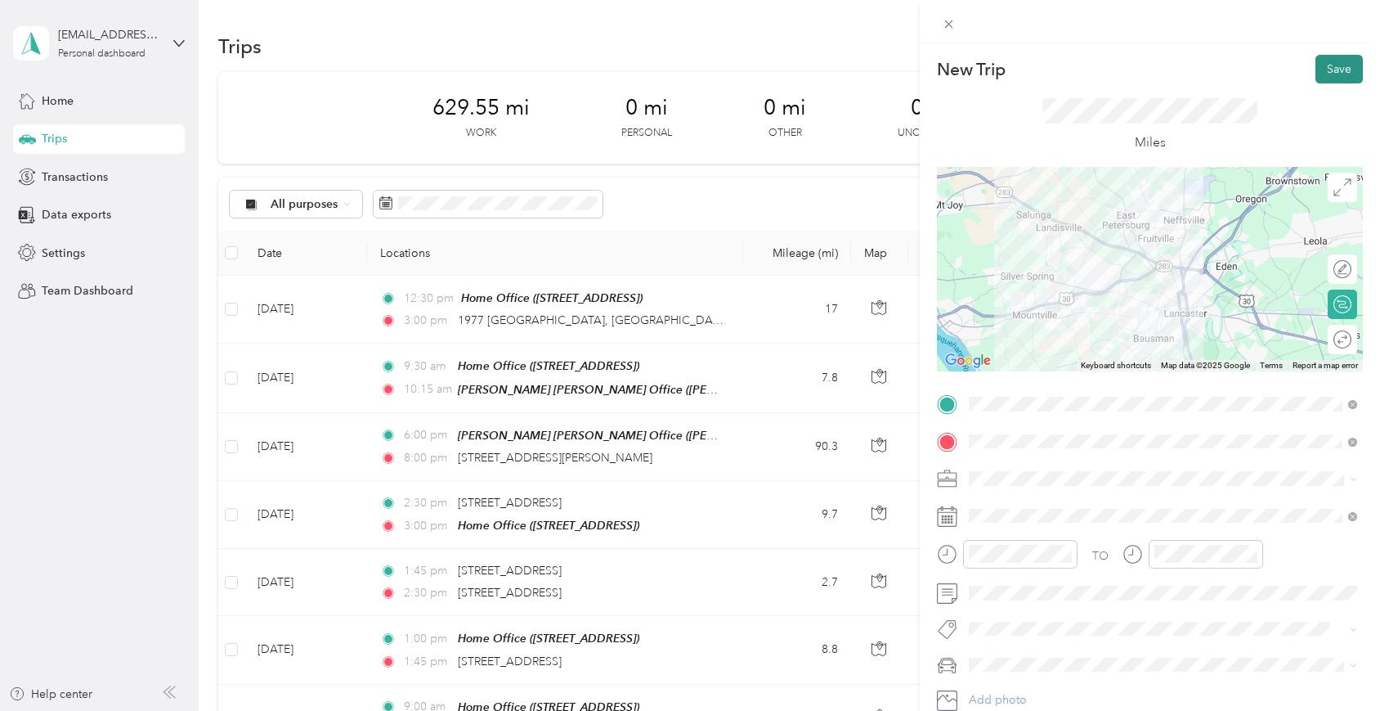
click at [1336, 62] on button "Save" at bounding box center [1339, 69] width 47 height 29
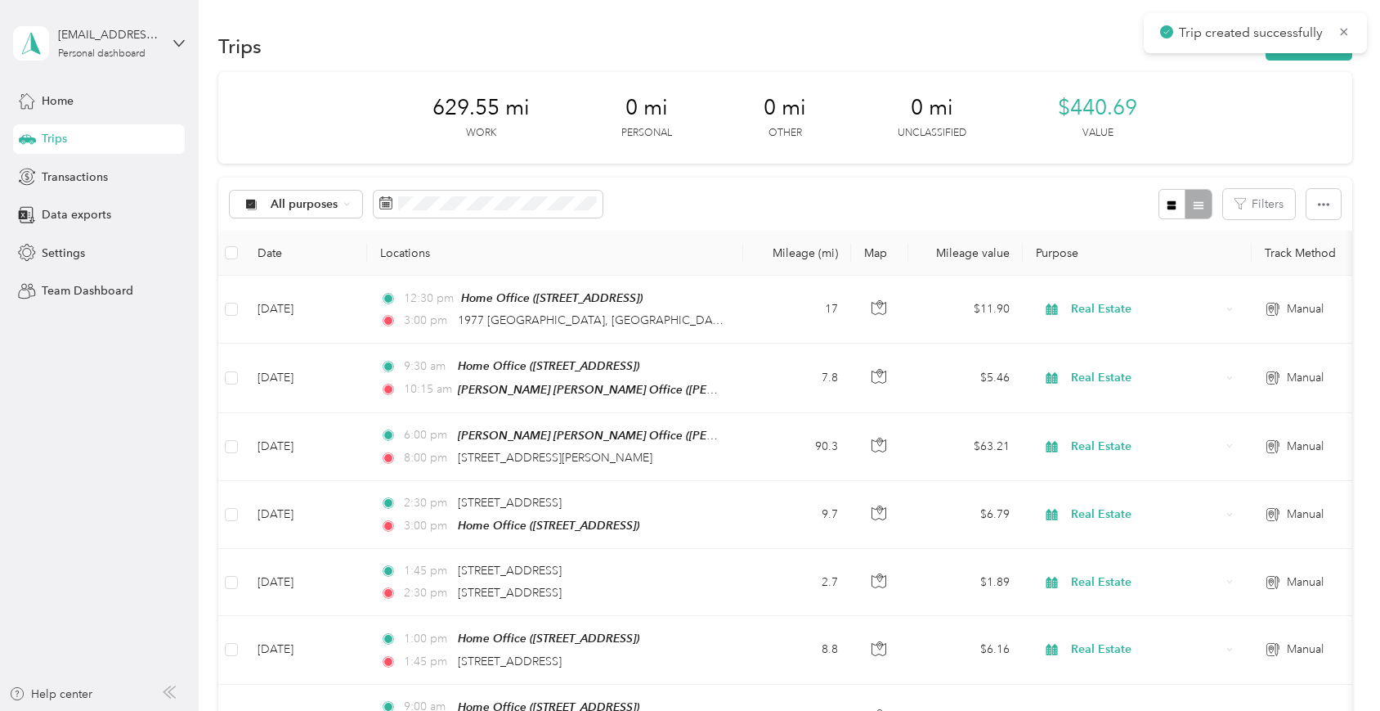
click at [1336, 710] on div "New Trip Save This trip cannot be edited because it is either under review, app…" at bounding box center [686, 711] width 1372 height 0
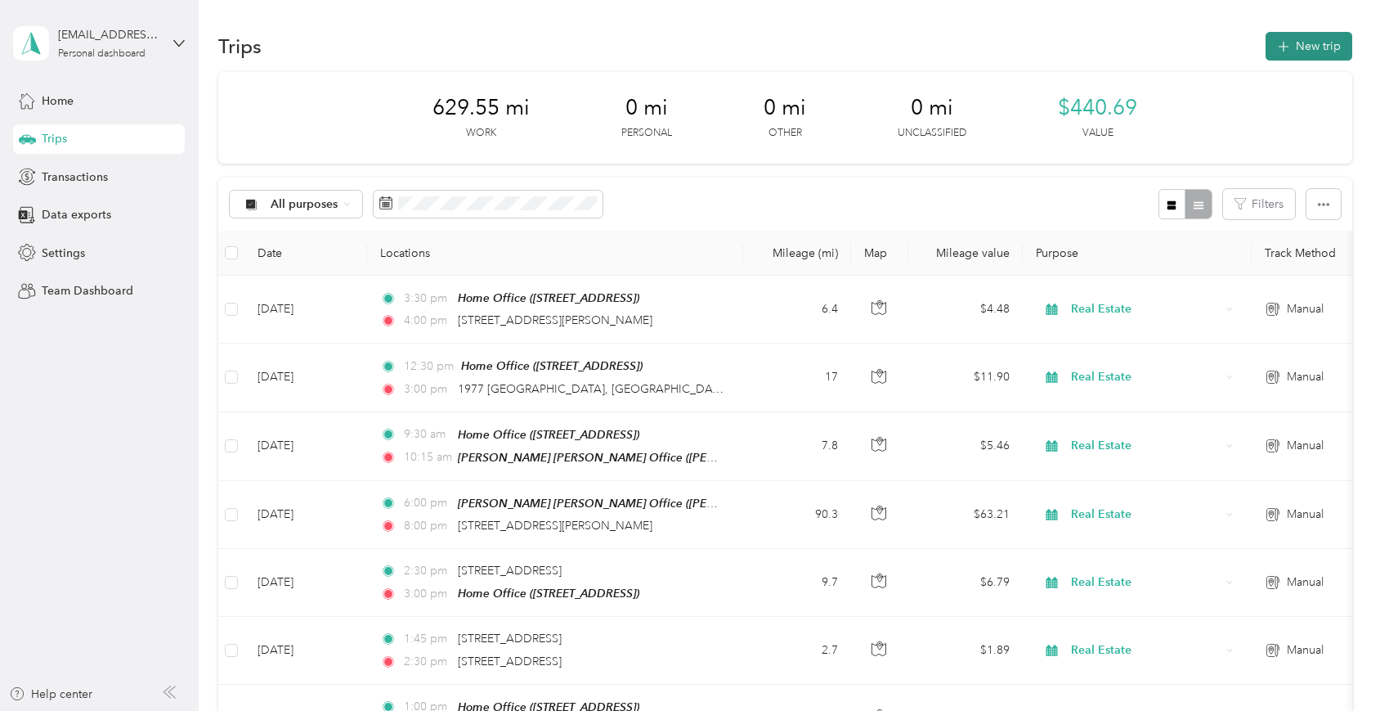
click at [1302, 39] on button "New trip" at bounding box center [1309, 46] width 87 height 29
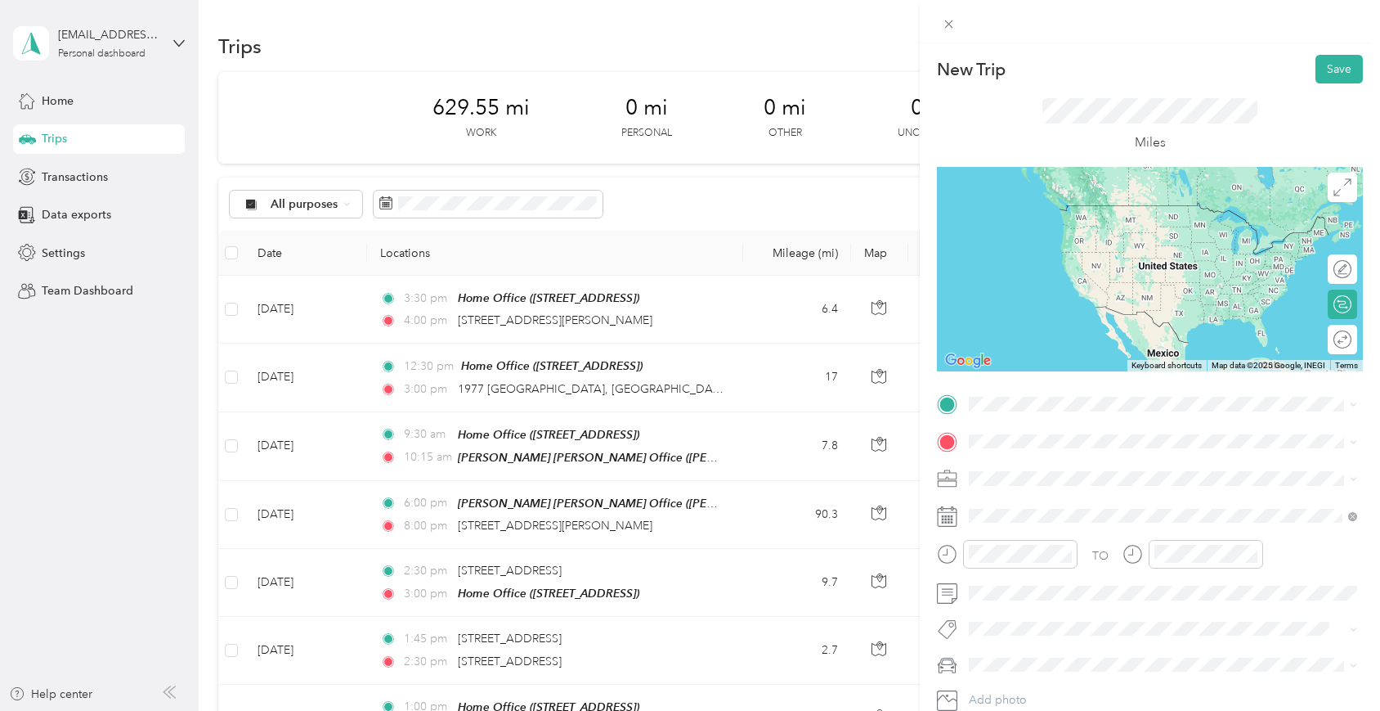
click at [1025, 461] on span "[STREET_ADDRESS][PERSON_NAME][US_STATE]" at bounding box center [1127, 462] width 254 height 15
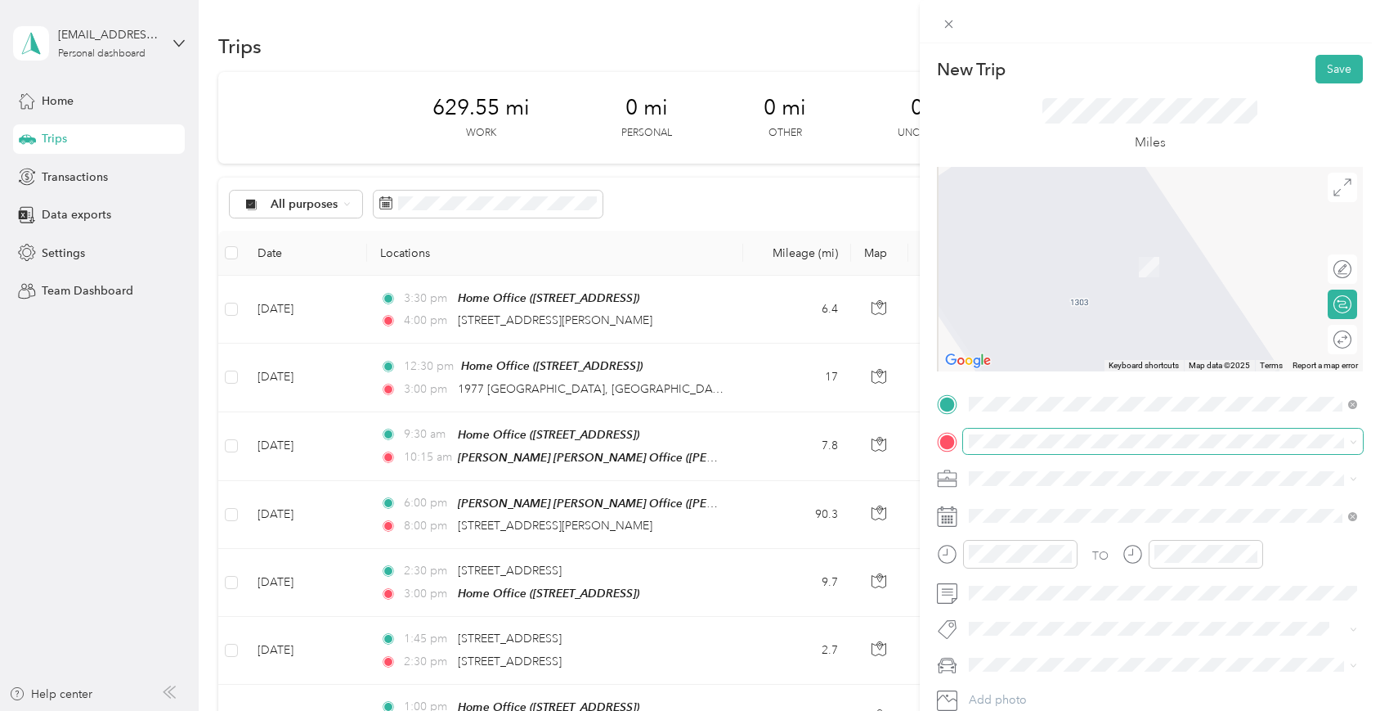
scroll to position [0, 0]
click at [1045, 507] on span "[STREET_ADDRESS][US_STATE]" at bounding box center [1082, 500] width 164 height 15
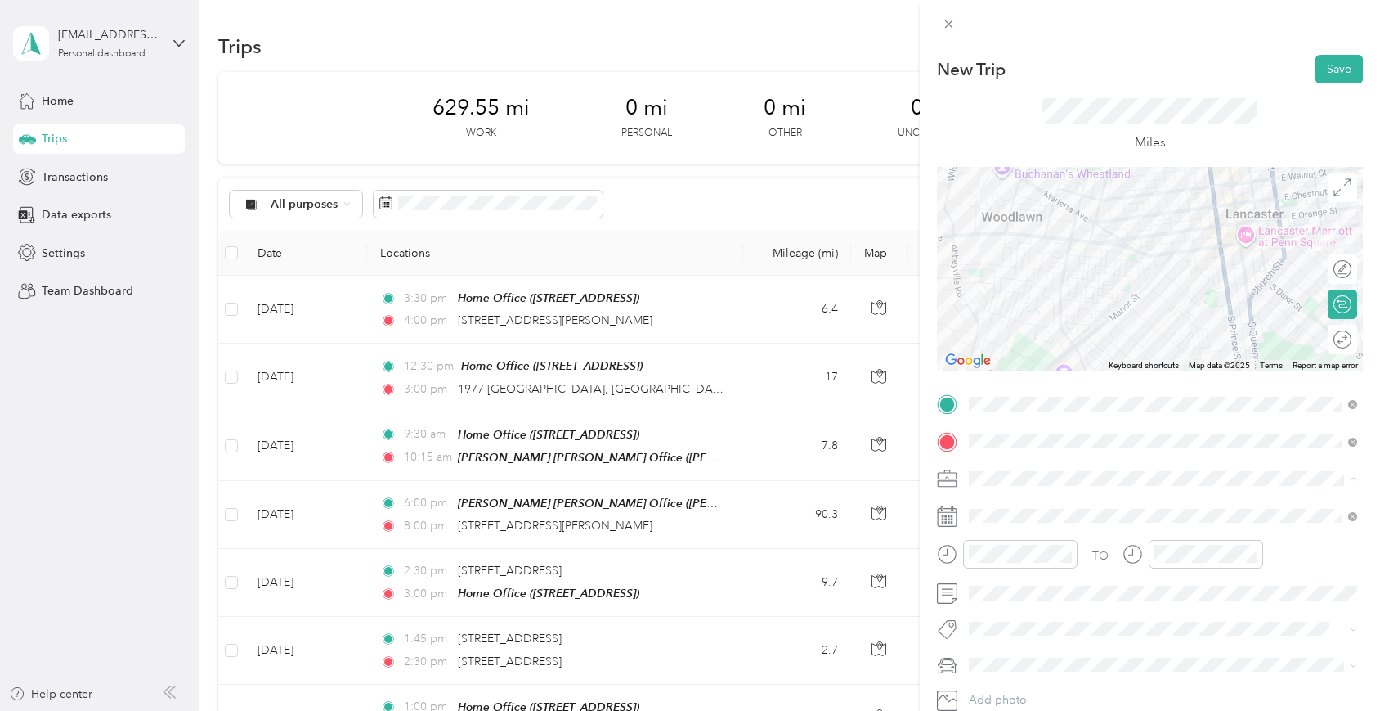
click at [996, 307] on li "Real Estate" at bounding box center [1163, 306] width 400 height 29
click at [989, 330] on div "04" at bounding box center [986, 329] width 39 height 23
click at [1027, 332] on div "00" at bounding box center [1032, 336] width 39 height 23
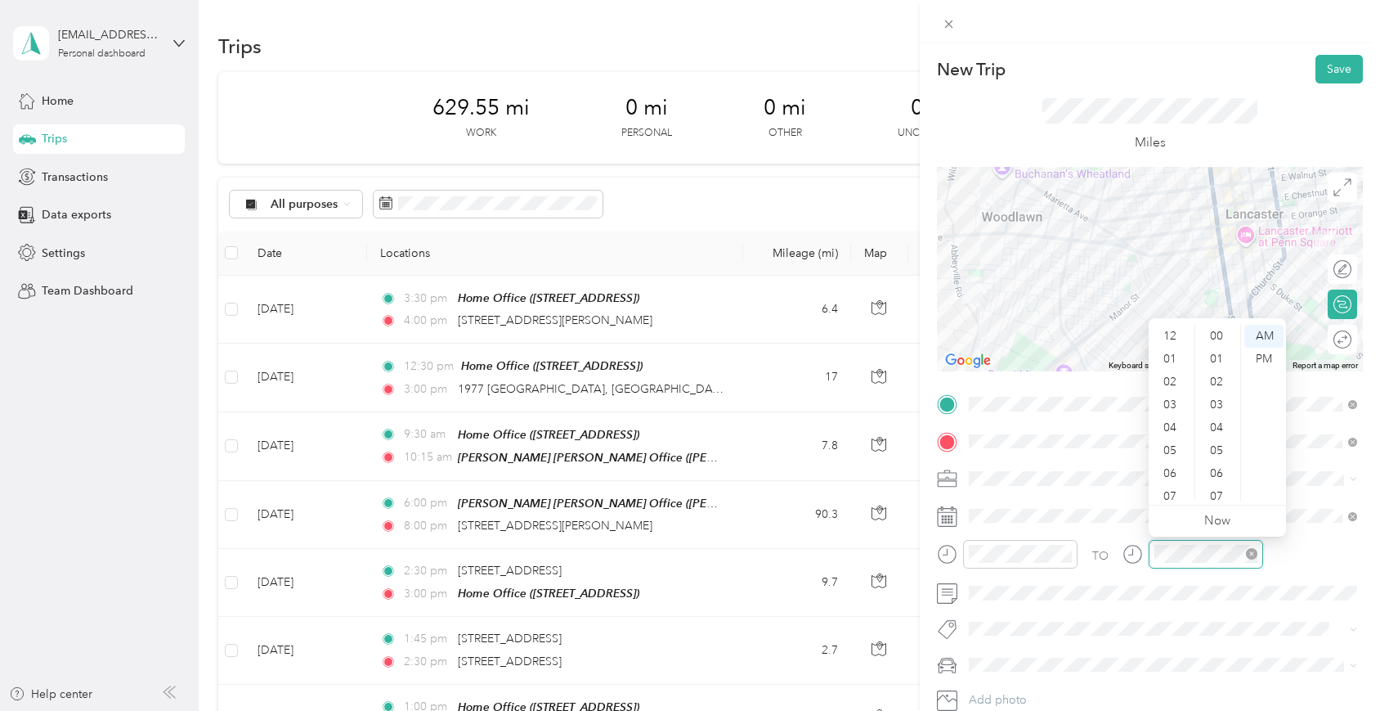
scroll to position [98, 0]
click at [1176, 334] on div "04" at bounding box center [1171, 329] width 39 height 23
click at [1218, 437] on div "30" at bounding box center [1218, 439] width 39 height 23
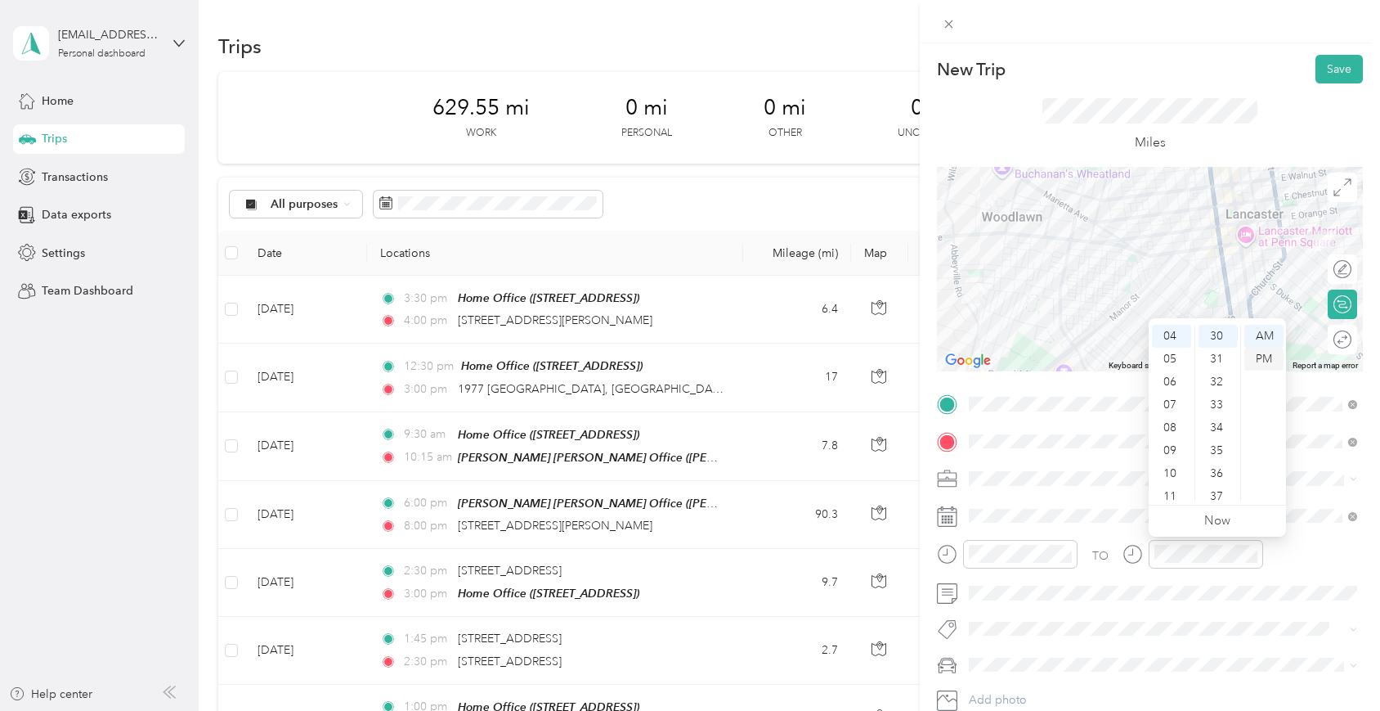
click at [1254, 354] on div "PM" at bounding box center [1264, 359] width 39 height 23
click at [1047, 692] on div "Mercedes GLE 350" at bounding box center [1163, 684] width 377 height 17
click at [1341, 71] on button "Save" at bounding box center [1339, 69] width 47 height 29
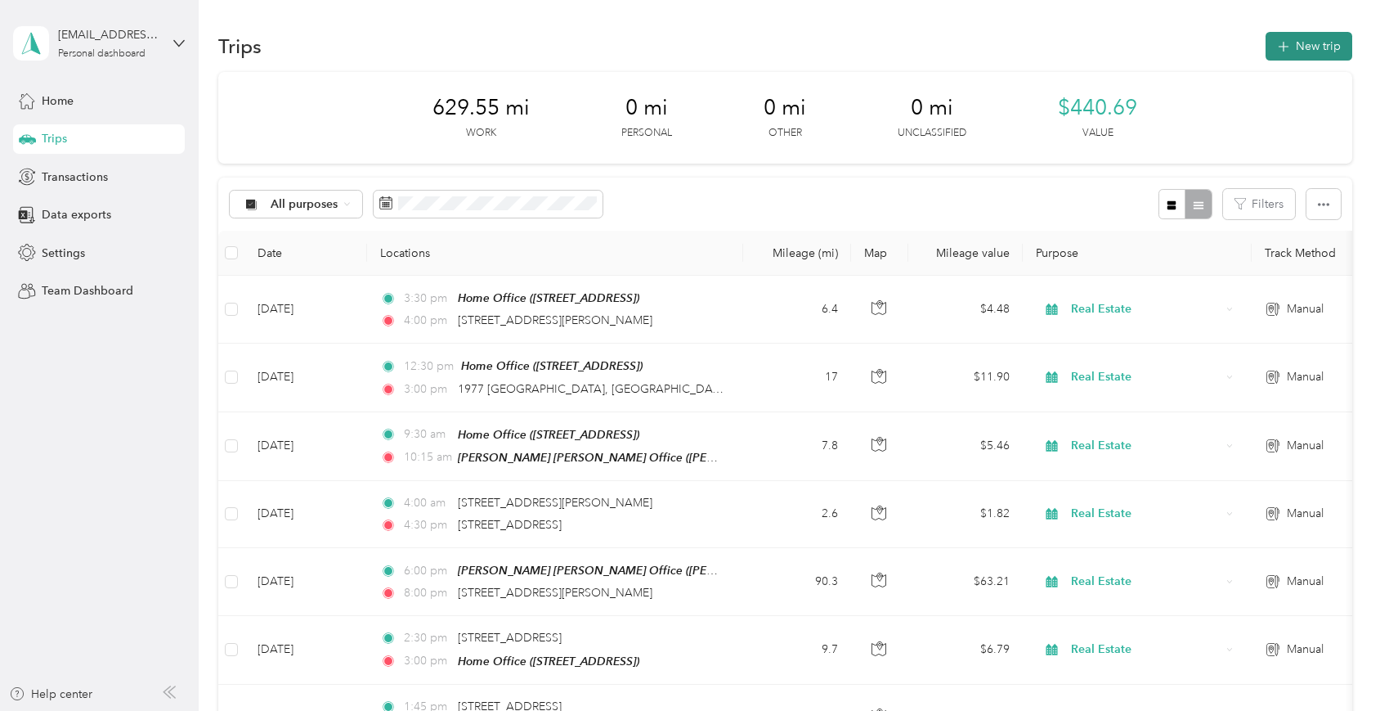
click at [1306, 52] on button "New trip" at bounding box center [1309, 46] width 87 height 29
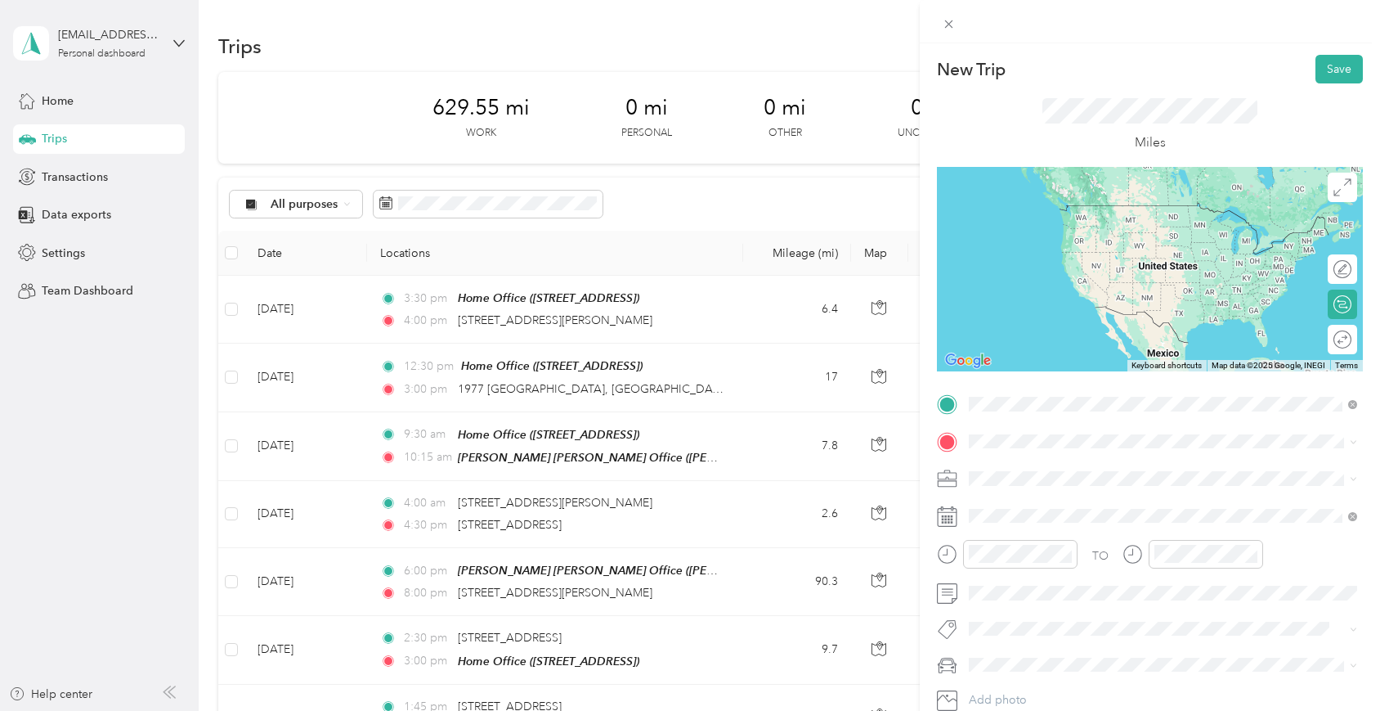
click at [1019, 469] on span "[STREET_ADDRESS][US_STATE]" at bounding box center [1082, 462] width 164 height 15
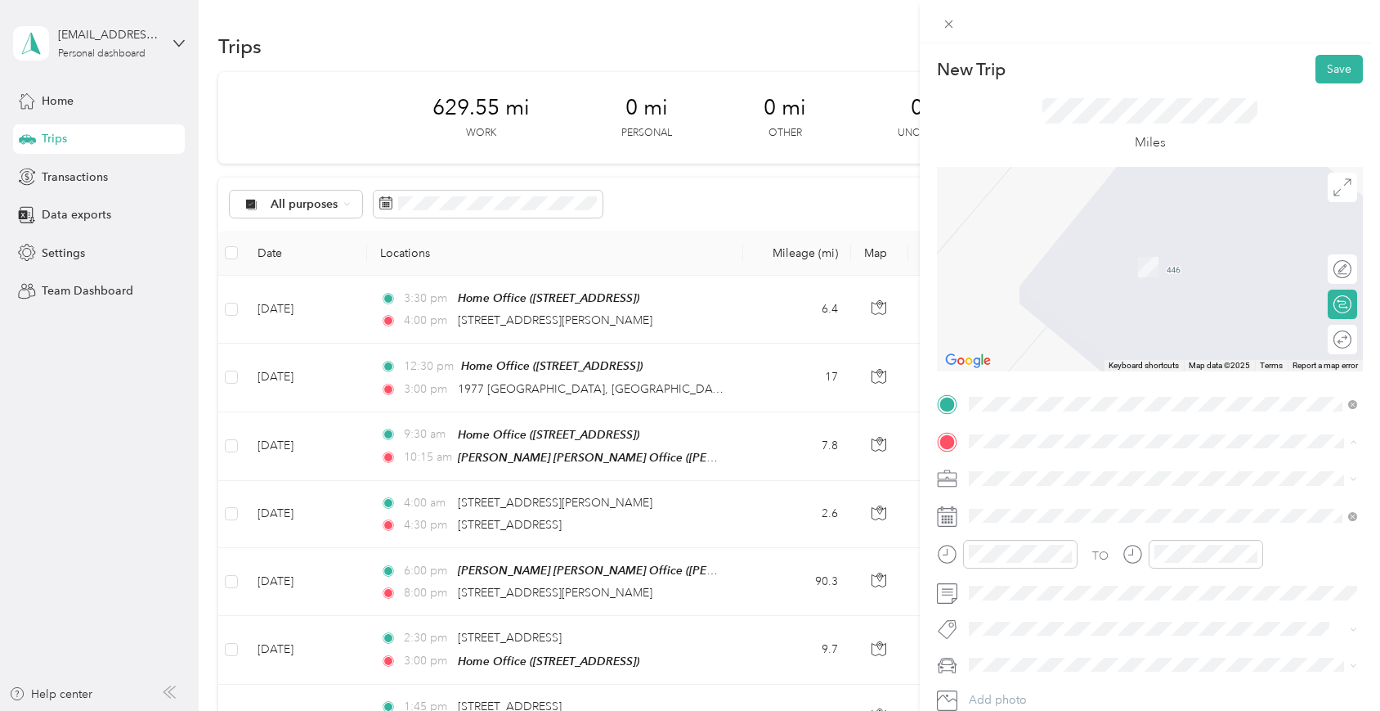
click at [999, 533] on div "Home Office [STREET_ADDRESS]" at bounding box center [1163, 516] width 377 height 40
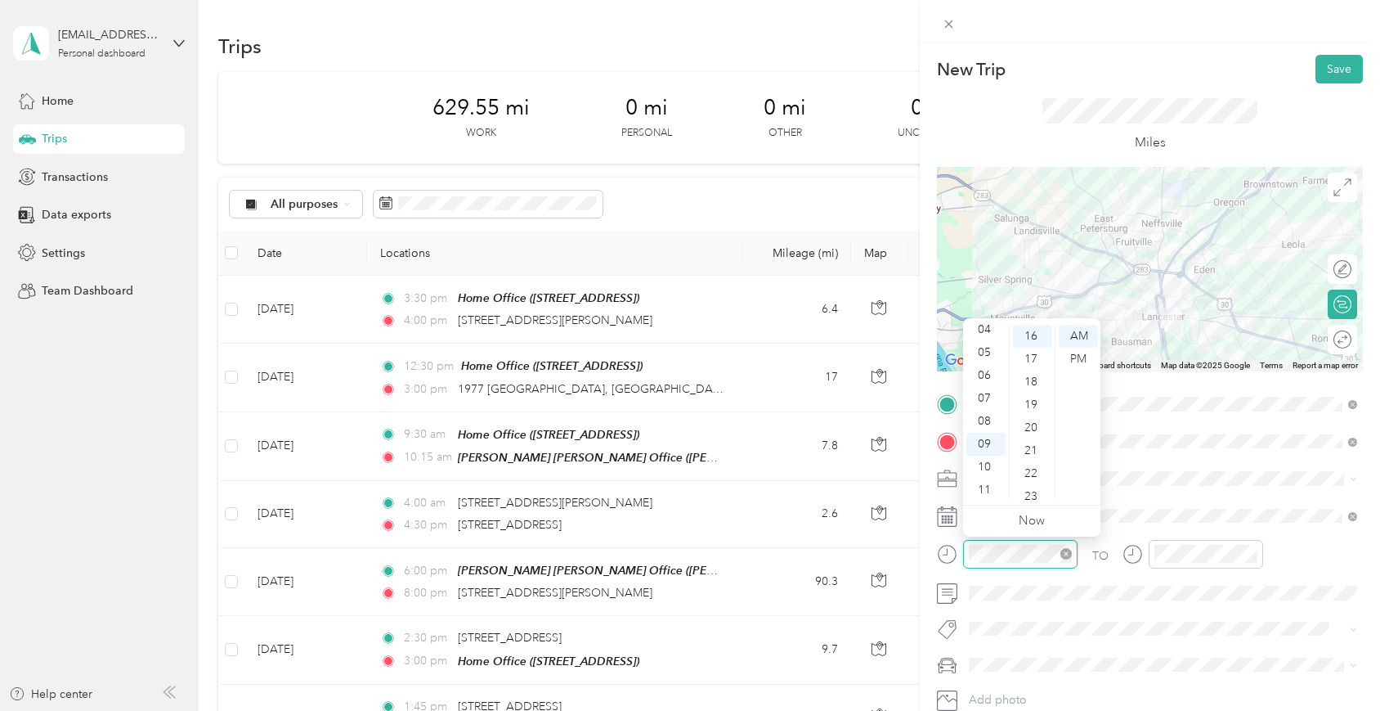
scroll to position [366, 0]
click at [986, 334] on div "04" at bounding box center [986, 329] width 39 height 23
click at [1023, 428] on div "30" at bounding box center [1032, 429] width 39 height 23
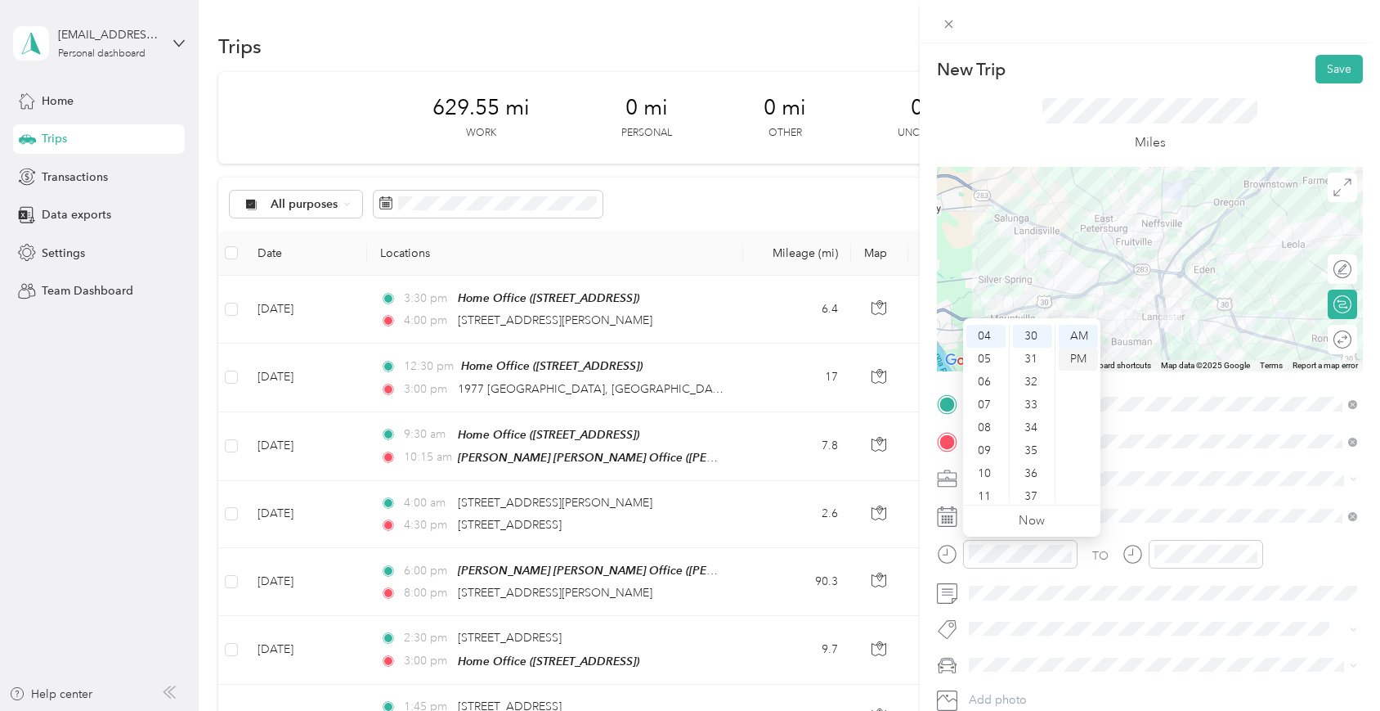
click at [1074, 361] on div "PM" at bounding box center [1078, 359] width 39 height 23
click at [1151, 555] on div at bounding box center [1206, 554] width 114 height 29
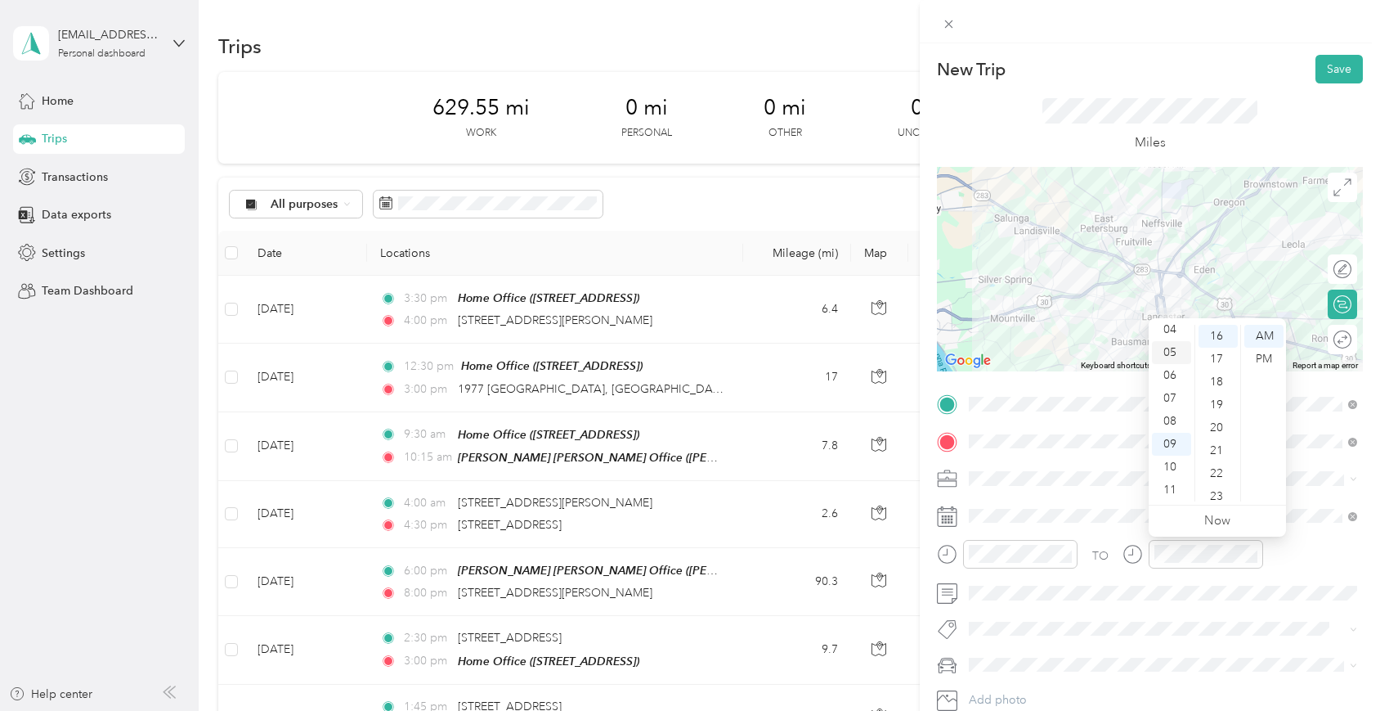
click at [1162, 347] on div "05" at bounding box center [1171, 352] width 39 height 23
click at [1218, 337] on div "00" at bounding box center [1218, 336] width 39 height 23
click at [1261, 363] on div "PM" at bounding box center [1264, 359] width 39 height 23
click at [1002, 686] on span "Mercedes GLE 350" at bounding box center [1024, 693] width 99 height 14
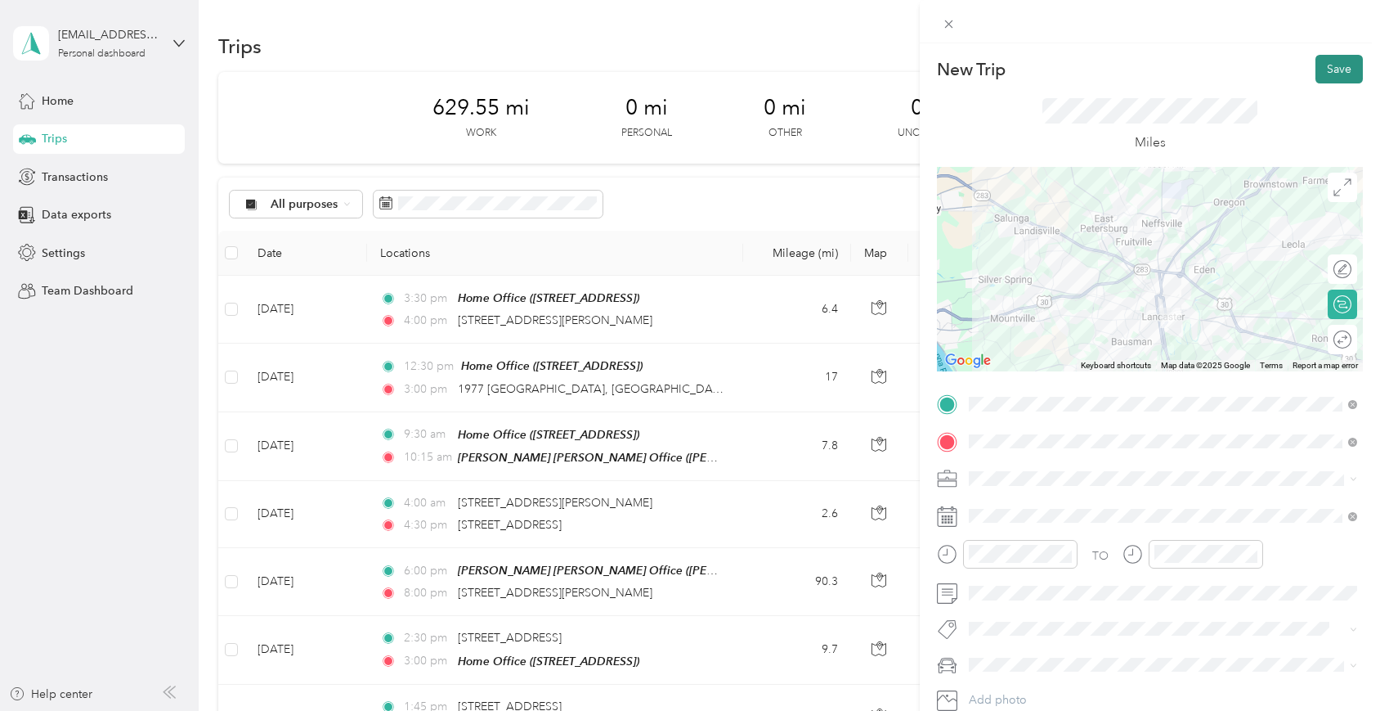
click at [1335, 60] on button "Save" at bounding box center [1339, 69] width 47 height 29
